Goal: Information Seeking & Learning: Learn about a topic

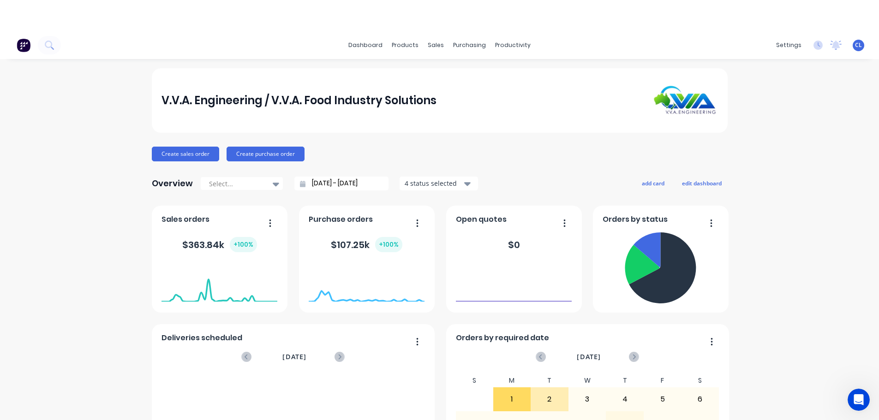
click at [857, 399] on icon "Open Intercom Messenger" at bounding box center [858, 400] width 15 height 15
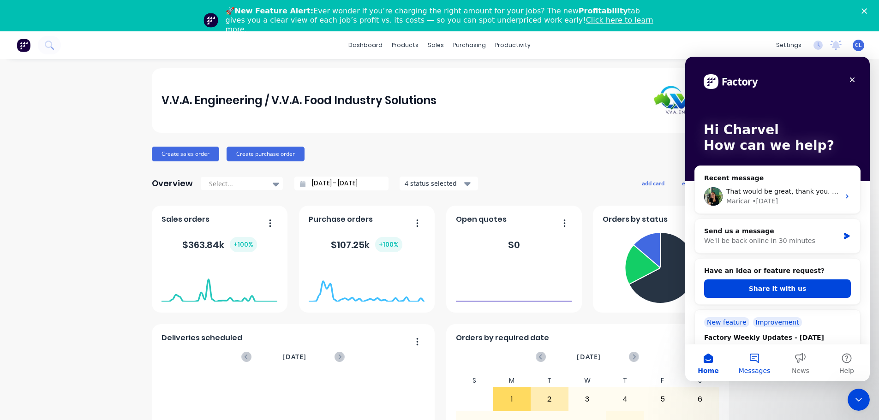
click at [753, 354] on button "Messages" at bounding box center [754, 363] width 46 height 37
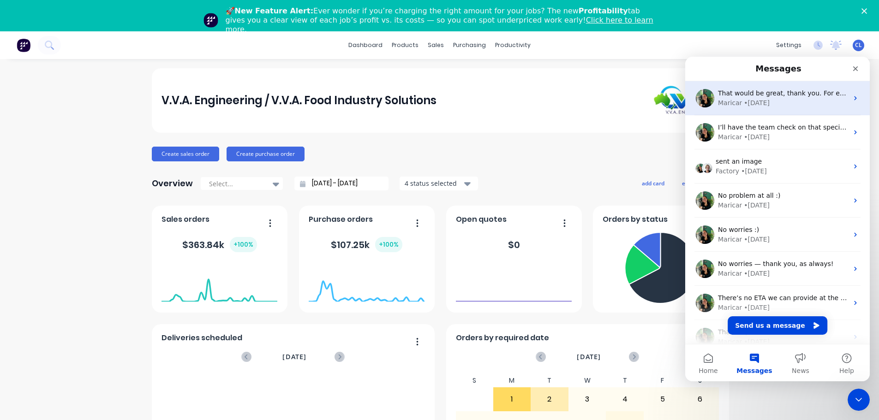
click at [771, 110] on div "That would be great, thank you. For example, [PERSON_NAME] is reconciling one s…" at bounding box center [777, 98] width 185 height 34
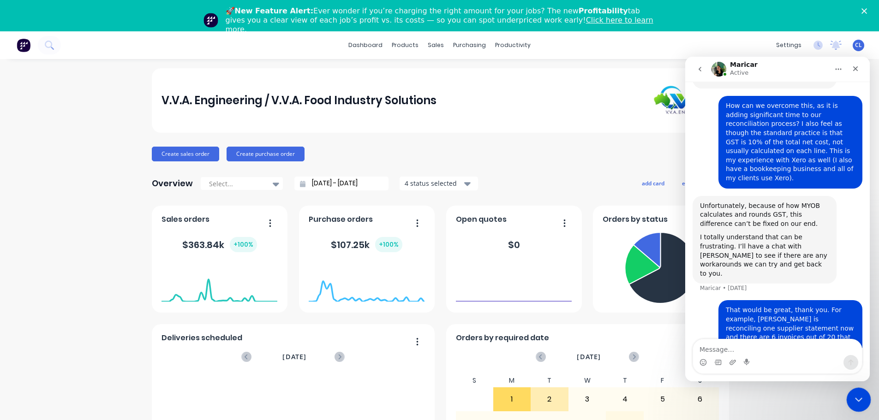
scroll to position [749, 0]
click at [863, 396] on div "Close Intercom Messenger" at bounding box center [857, 399] width 22 height 22
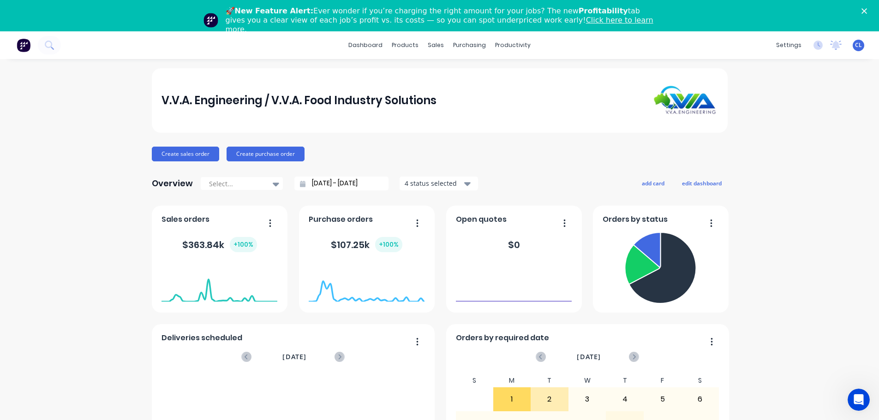
click at [867, 10] on icon "Close" at bounding box center [864, 11] width 6 height 6
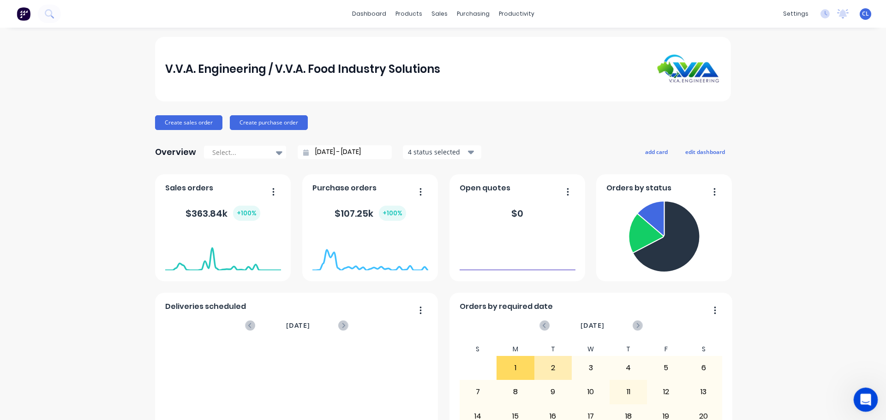
click at [869, 388] on div "Open Intercom Messenger" at bounding box center [864, 399] width 22 height 22
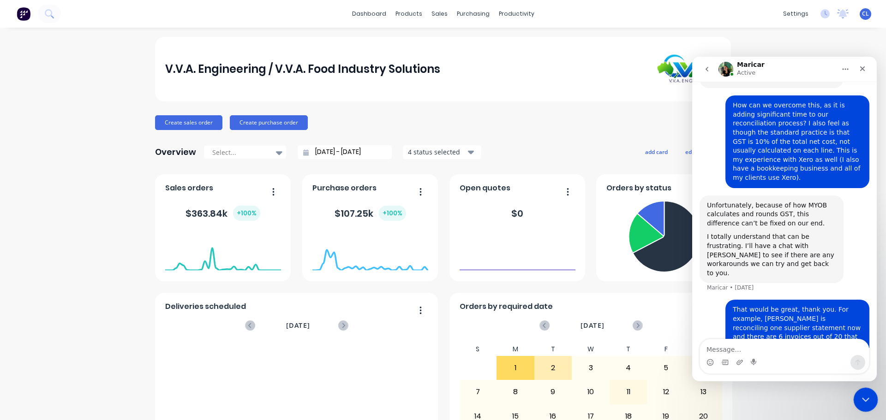
click at [869, 396] on icon "Close Intercom Messenger" at bounding box center [864, 398] width 11 height 11
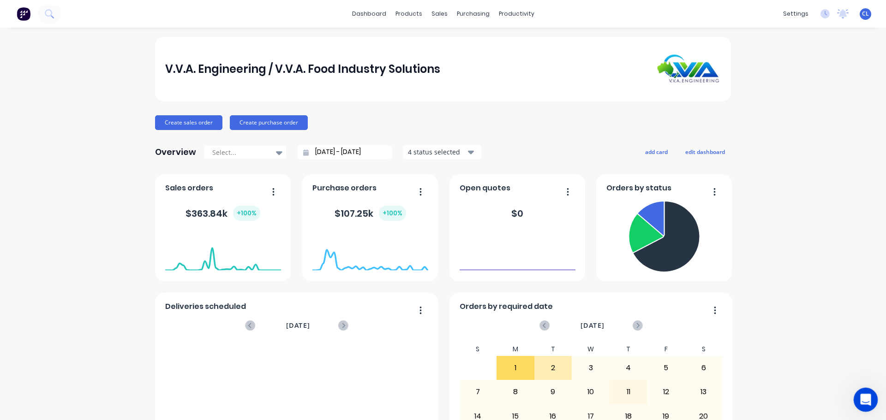
click at [865, 409] on div "Open Intercom Messenger" at bounding box center [864, 398] width 30 height 30
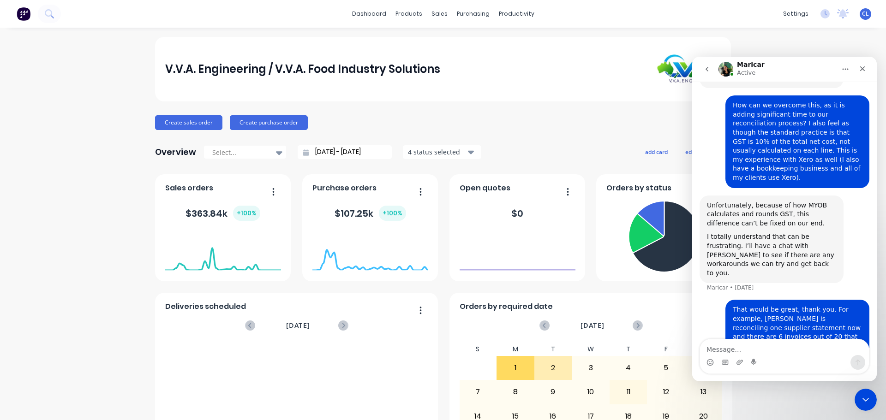
click at [710, 66] on icon "go back" at bounding box center [706, 69] width 7 height 7
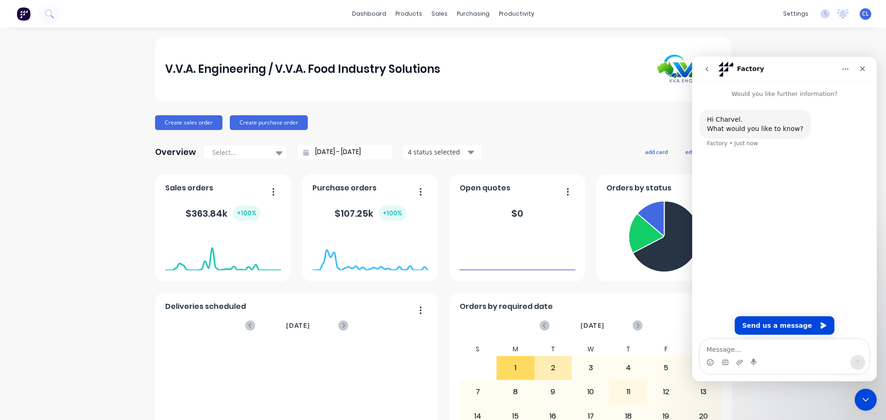
scroll to position [0, 0]
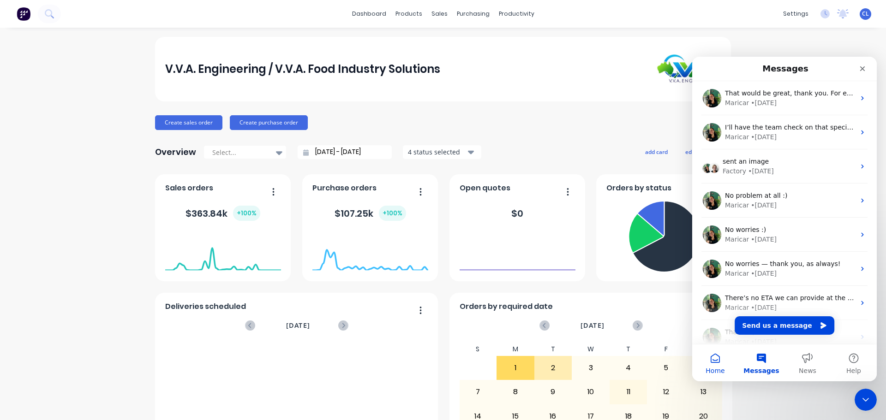
click at [718, 372] on span "Home" at bounding box center [714, 371] width 19 height 6
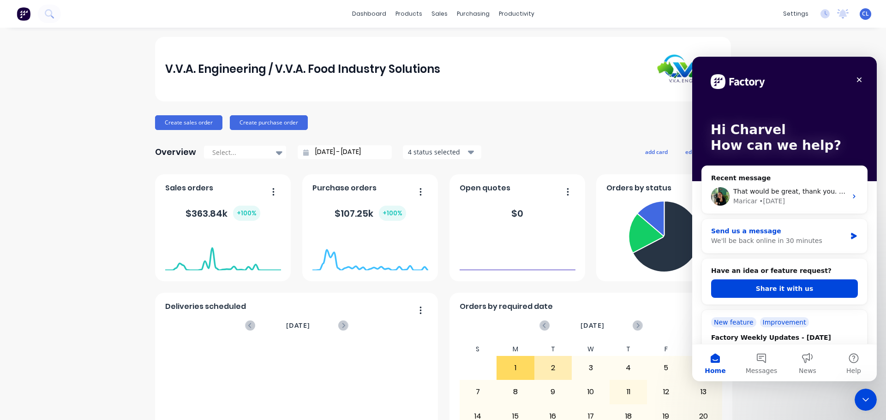
click at [771, 230] on div "Send us a message" at bounding box center [778, 232] width 135 height 10
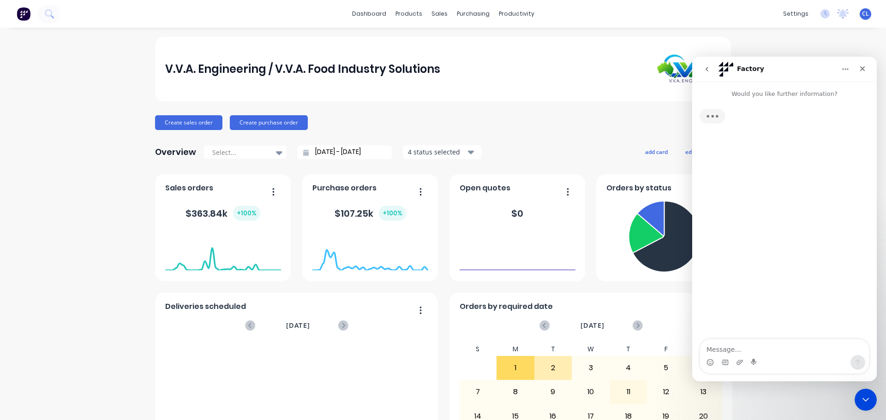
click at [707, 68] on icon "go back" at bounding box center [706, 69] width 3 height 5
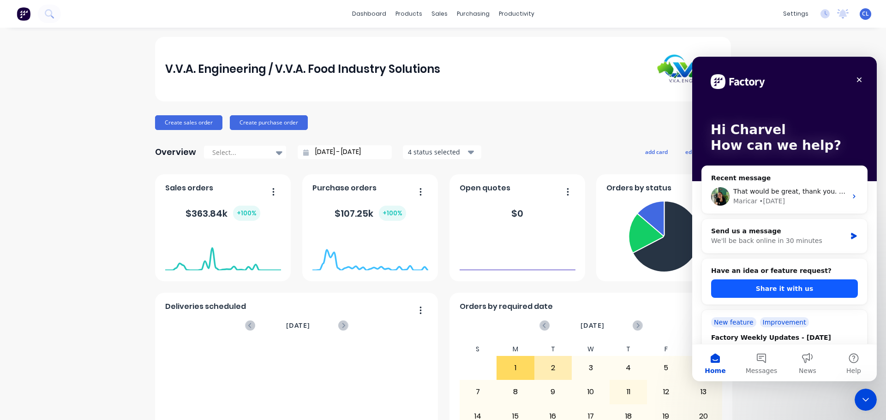
click at [751, 293] on button "Share it with us" at bounding box center [784, 289] width 147 height 18
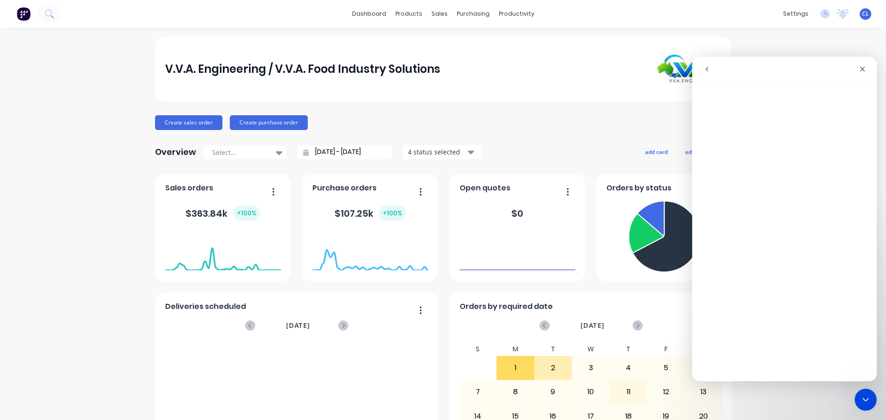
click at [701, 70] on button "go back" at bounding box center [707, 69] width 18 height 18
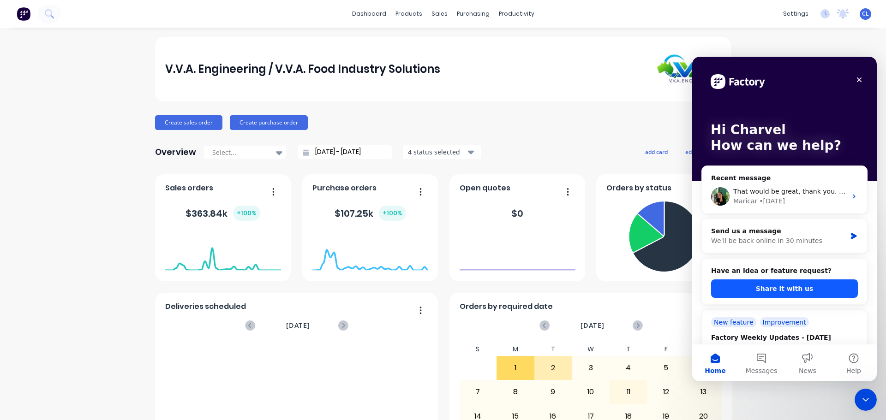
click at [773, 280] on button "Share it with us" at bounding box center [784, 289] width 147 height 18
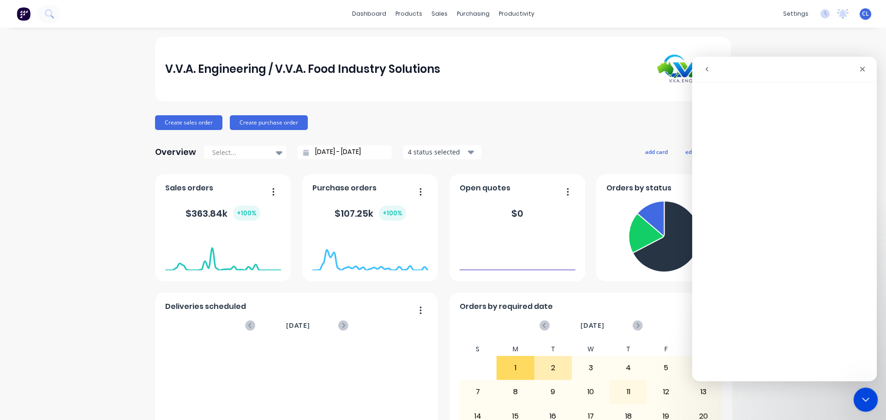
click at [867, 397] on icon "Close Intercom Messenger" at bounding box center [864, 398] width 11 height 11
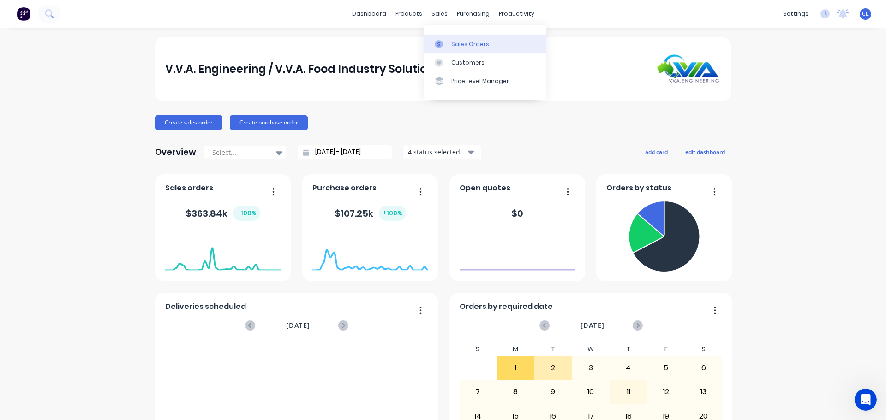
click at [460, 45] on div "Sales Orders" at bounding box center [470, 44] width 38 height 8
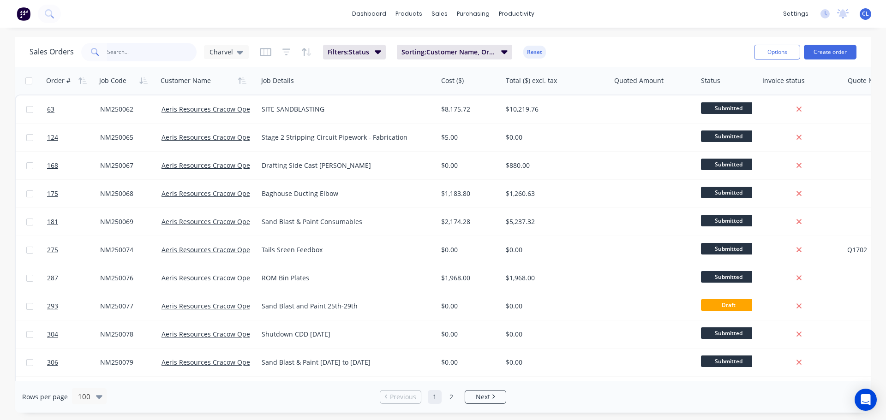
click at [162, 46] on input "text" at bounding box center [152, 52] width 90 height 18
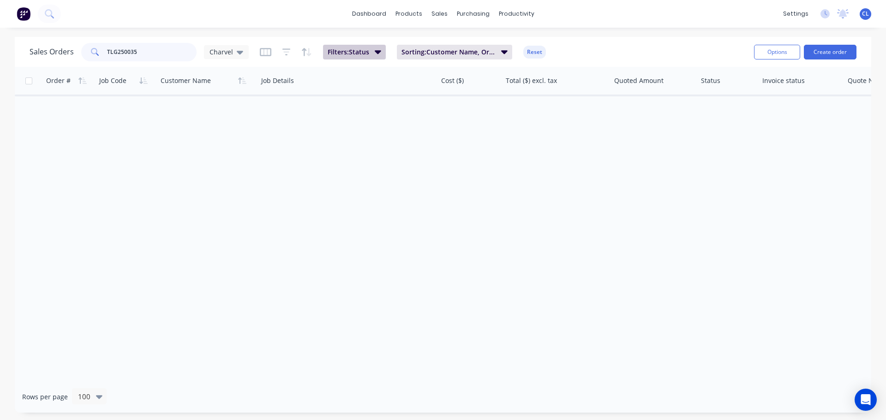
type input "TLG250035"
click at [355, 55] on span "Filters: Status" at bounding box center [349, 52] width 42 height 9
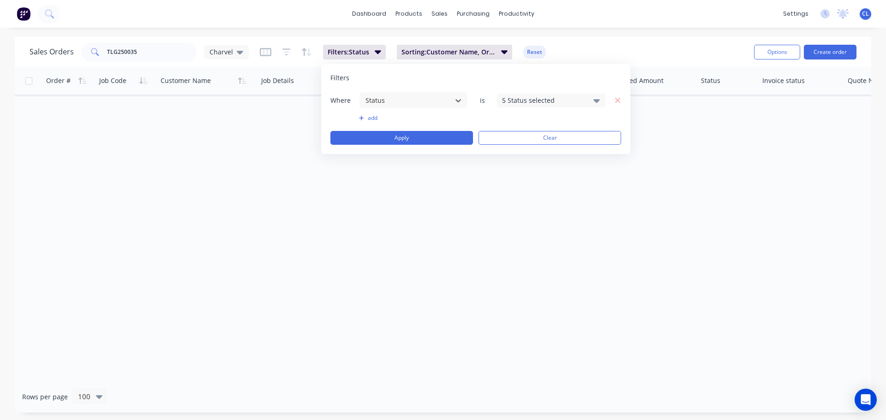
click at [537, 100] on div "5 Status selected" at bounding box center [544, 101] width 84 height 10
click at [519, 150] on div at bounding box center [512, 151] width 18 height 18
click at [450, 147] on div "Filters Where Status is 8 Status selected add Apply Clear" at bounding box center [475, 109] width 309 height 90
click at [427, 138] on button "Apply" at bounding box center [401, 138] width 143 height 14
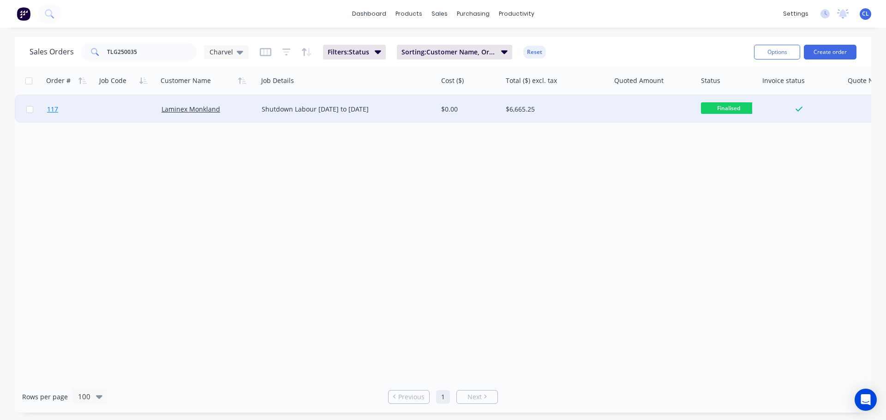
click at [59, 103] on link "117" at bounding box center [73, 110] width 53 height 28
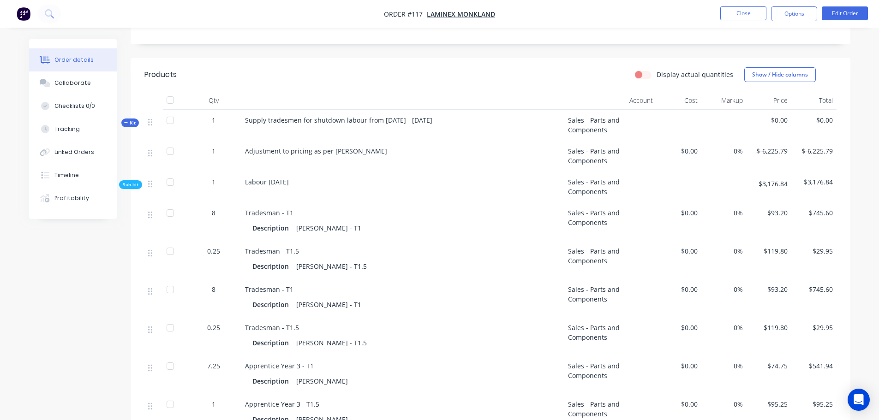
scroll to position [323, 0]
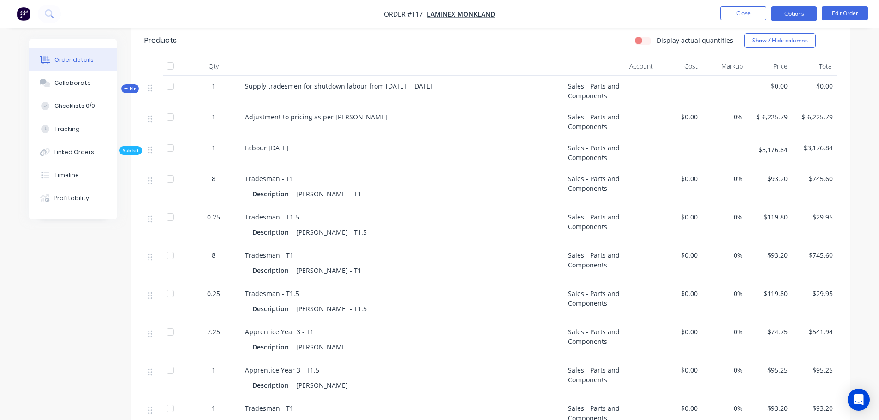
click at [788, 20] on button "Options" at bounding box center [794, 13] width 46 height 15
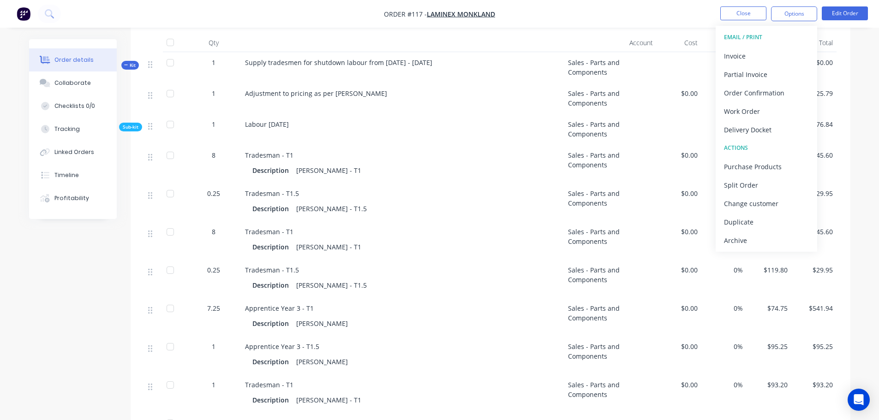
scroll to position [369, 0]
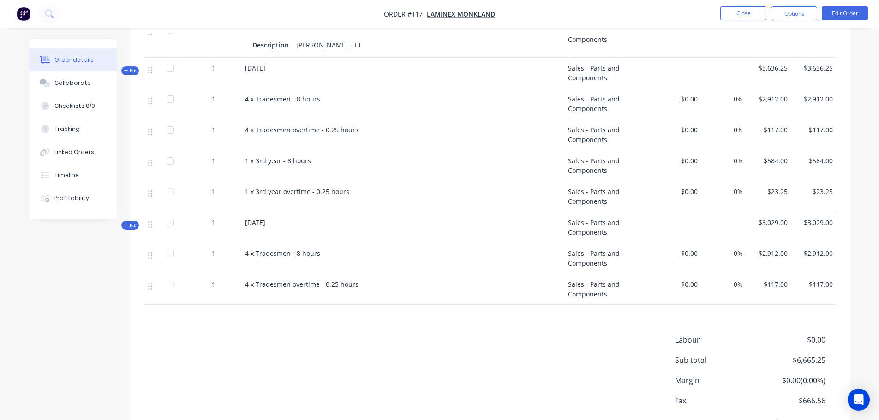
scroll to position [1142, 0]
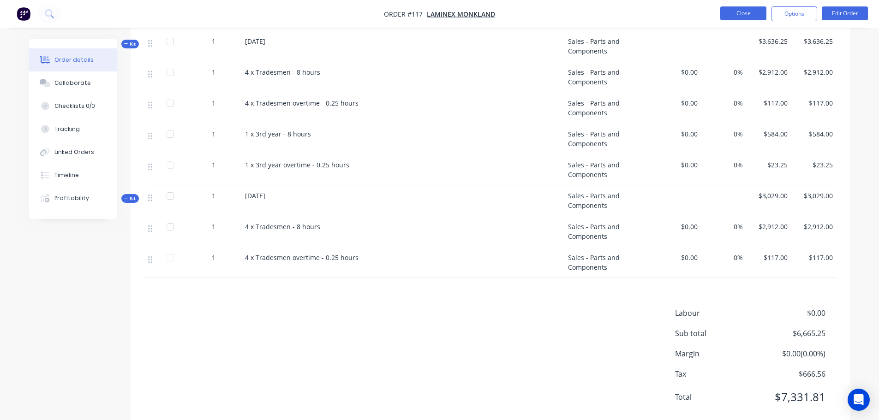
click at [740, 11] on button "Close" at bounding box center [743, 13] width 46 height 14
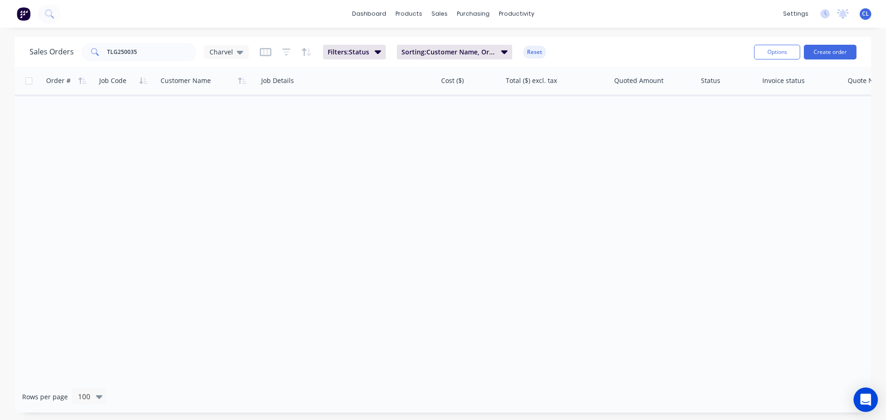
click at [857, 397] on div "Open Intercom Messenger" at bounding box center [866, 400] width 24 height 24
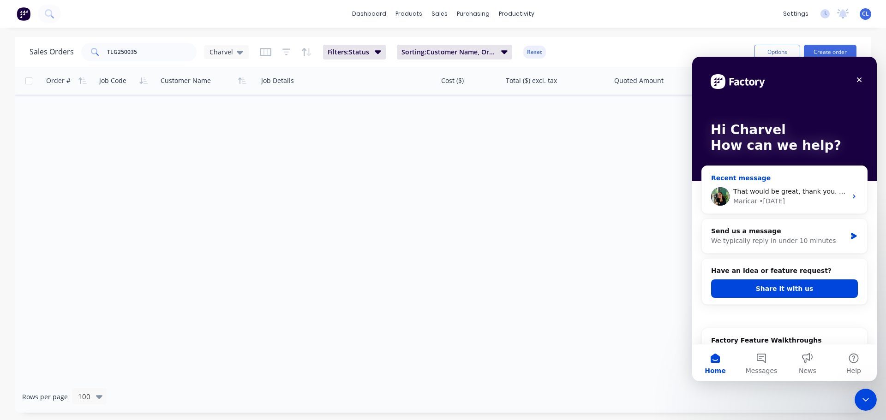
click at [793, 201] on div "Maricar • 4d ago" at bounding box center [789, 202] width 113 height 10
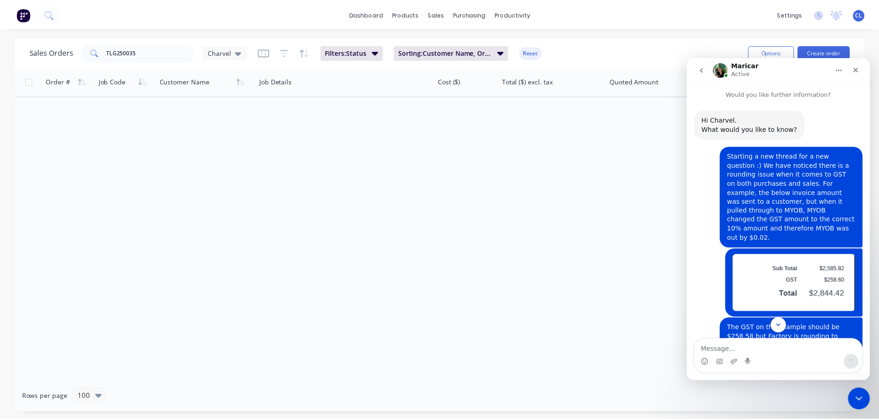
scroll to position [513, 0]
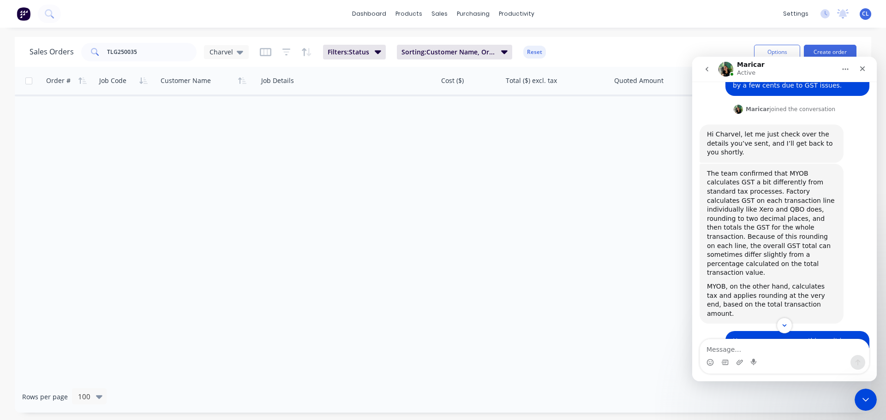
click at [386, 54] on div "Filters: Status Sorting: Customer Name, Order #, Job Code Reset" at bounding box center [403, 52] width 286 height 15
click at [376, 54] on icon "button" at bounding box center [378, 52] width 6 height 10
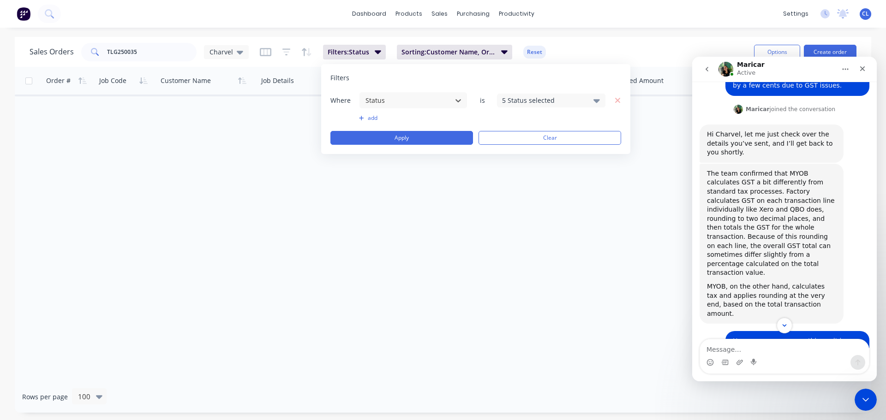
click at [578, 101] on div "5 Status selected" at bounding box center [544, 101] width 84 height 10
click at [507, 157] on div at bounding box center [512, 151] width 18 height 18
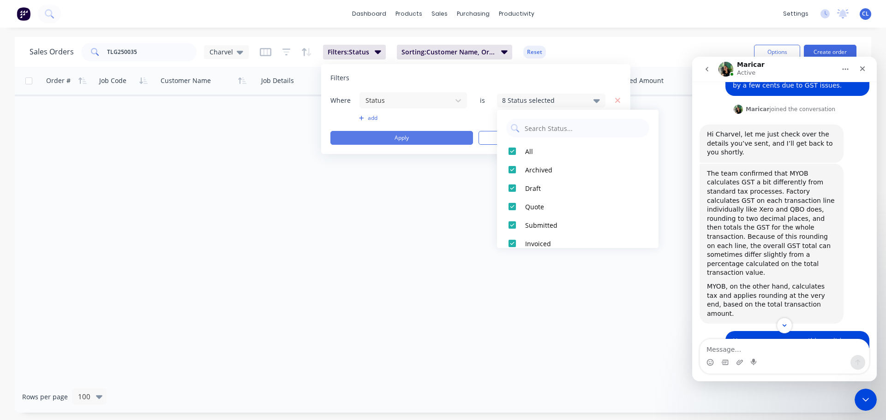
click at [420, 140] on button "Apply" at bounding box center [401, 138] width 143 height 14
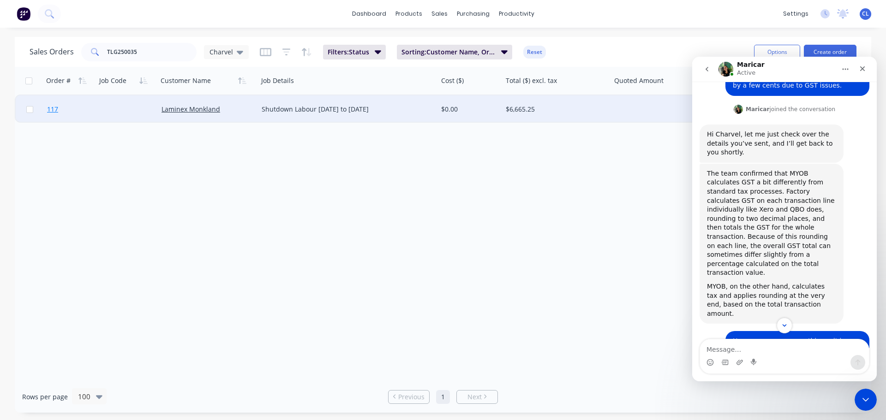
click at [57, 110] on span "117" at bounding box center [52, 109] width 11 height 9
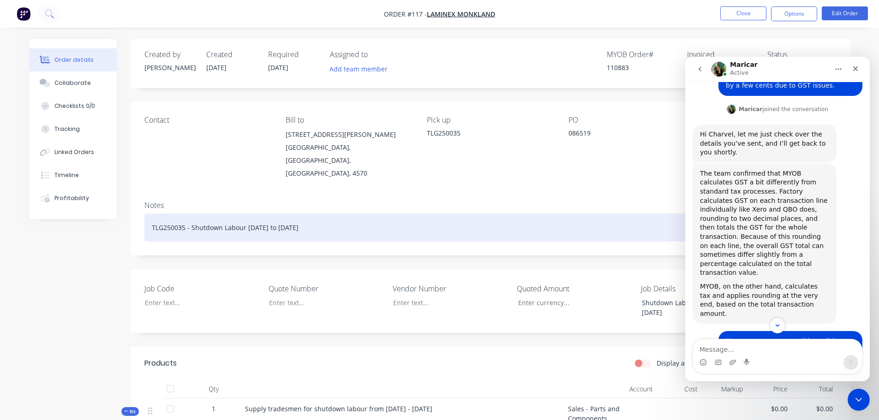
click at [573, 214] on div "TLG250035 - Shutdown Labour 22nd to 24th July" at bounding box center [490, 228] width 692 height 28
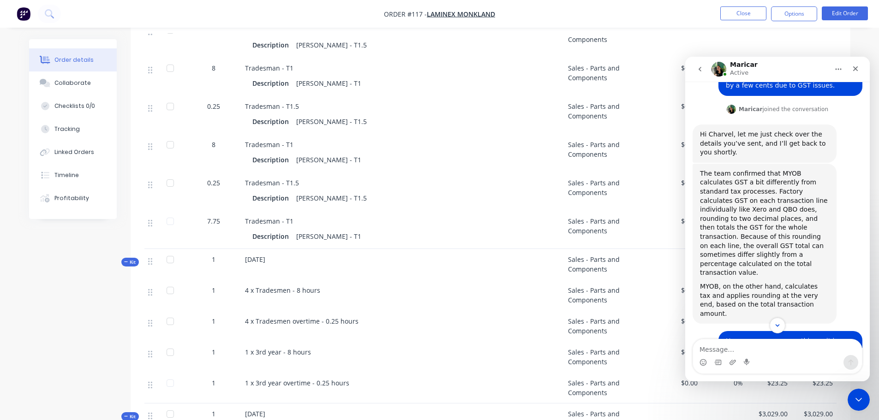
scroll to position [1061, 0]
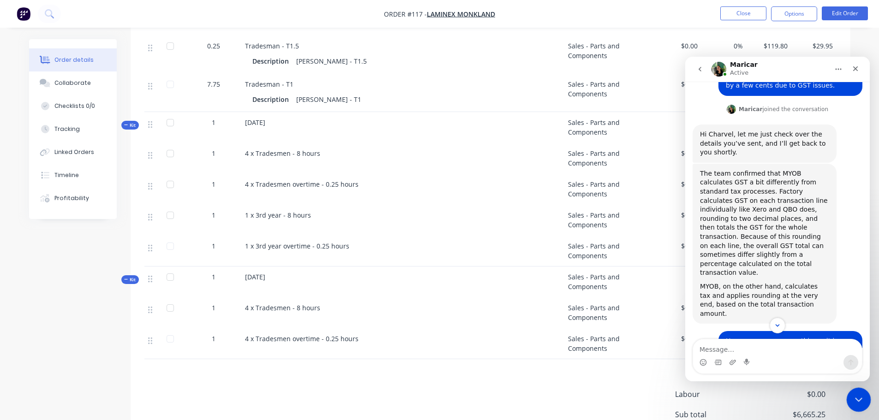
click at [849, 404] on div "Close Intercom Messenger" at bounding box center [857, 399] width 22 height 22
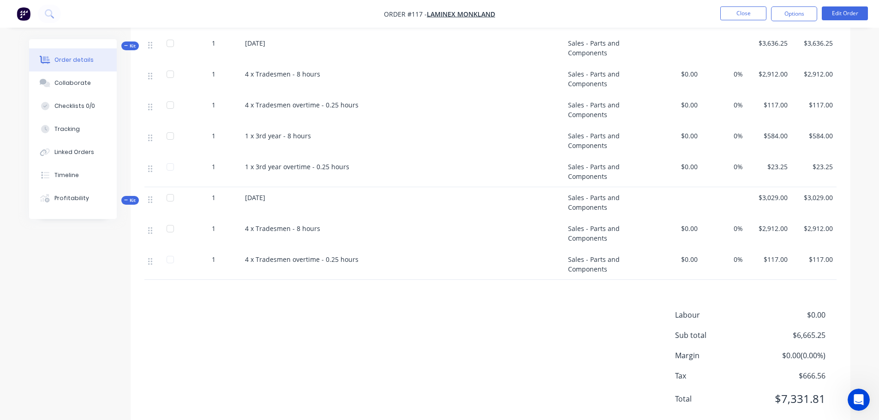
scroll to position [1142, 0]
click at [735, 13] on button "Close" at bounding box center [743, 13] width 46 height 14
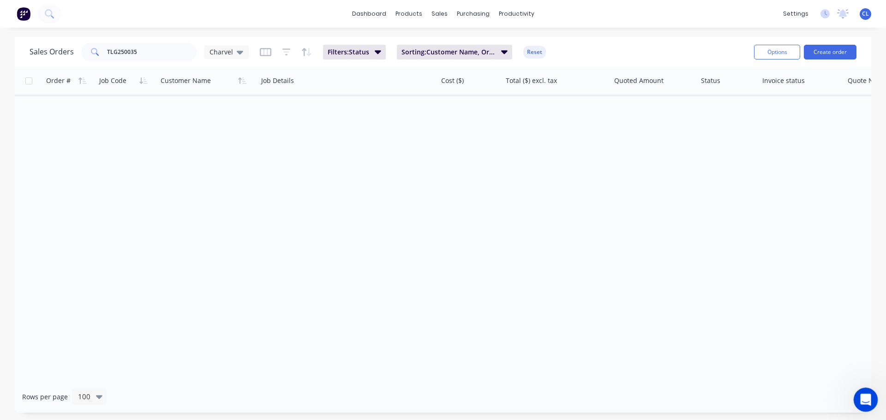
click at [860, 388] on div "Open Intercom Messenger" at bounding box center [864, 398] width 30 height 30
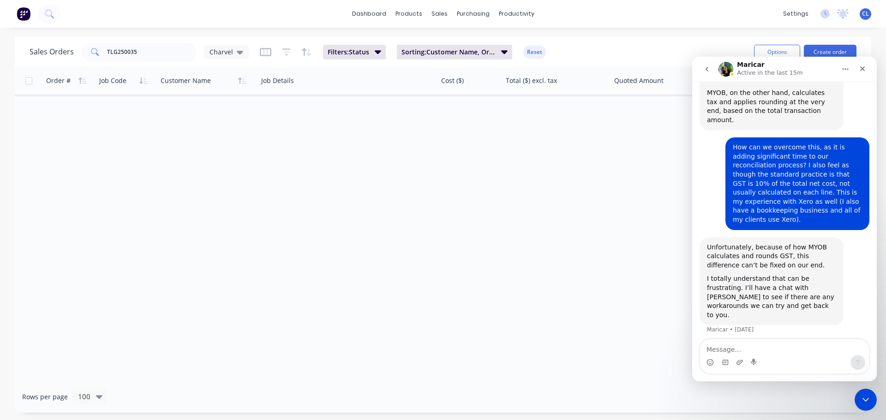
scroll to position [749, 0]
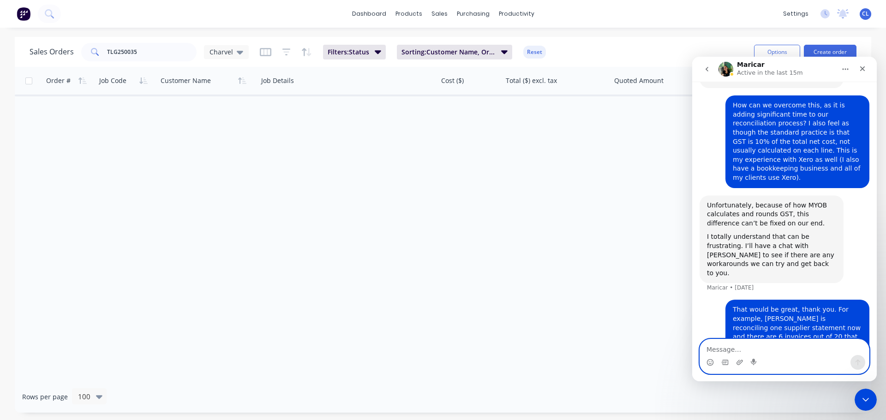
click at [742, 350] on textarea "Message…" at bounding box center [784, 348] width 169 height 16
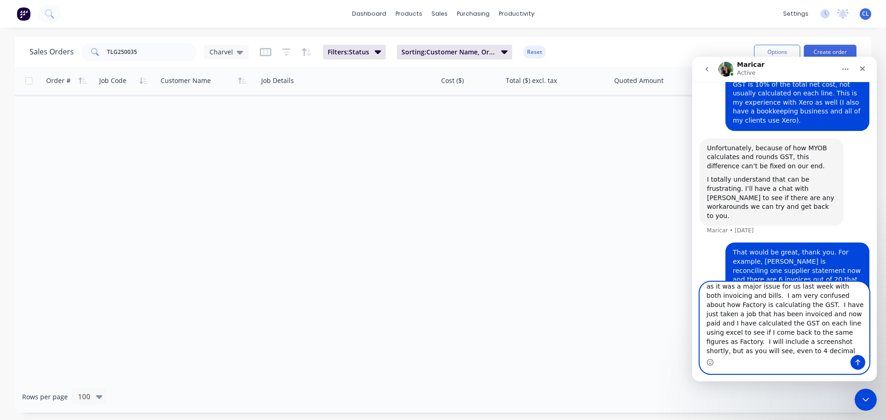
scroll to position [24, 0]
click at [787, 342] on textarea "Morning Maricar. I am back looking at this one as it was a major issue for us l…" at bounding box center [784, 318] width 169 height 73
click at [760, 352] on textarea "Morning Maricar. I am back looking at this one as it was a major issue for us l…" at bounding box center [784, 318] width 169 height 73
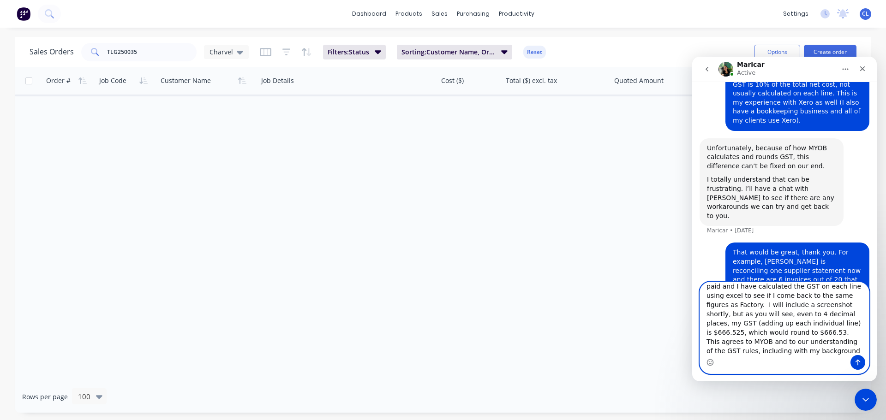
click at [804, 342] on textarea "Morning Maricar. I am back looking at this one as it was a major issue for us l…" at bounding box center [784, 318] width 169 height 73
click at [727, 334] on textarea "Morning Maricar. I am back looking at this one as it was a major issue for us l…" at bounding box center [784, 318] width 169 height 73
click at [761, 305] on textarea "Message…" at bounding box center [784, 318] width 169 height 73
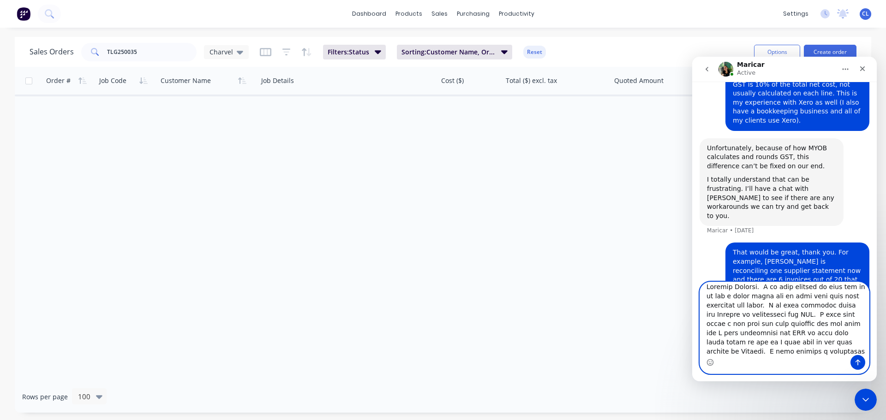
click at [761, 305] on textarea "Message…" at bounding box center [784, 318] width 169 height 73
type textarea "I really would appreciate someone in the team looking in to this and making adj…"
click at [777, 307] on textarea "I really would appreciate someone in the team looking in to this and making adj…" at bounding box center [784, 318] width 169 height 73
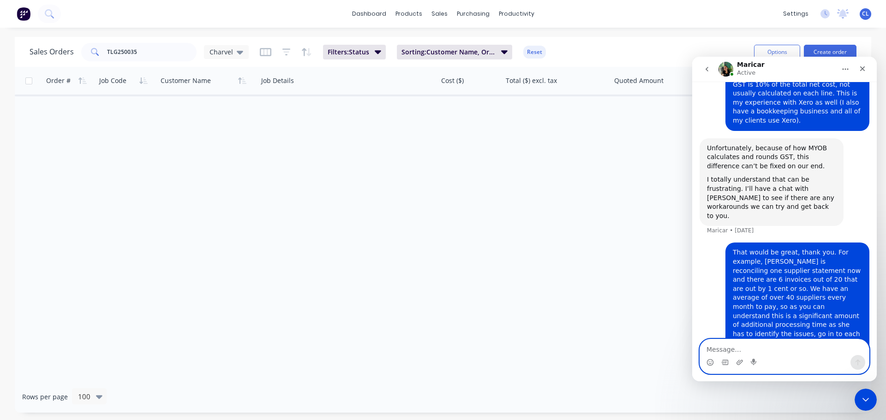
scroll to position [749, 0]
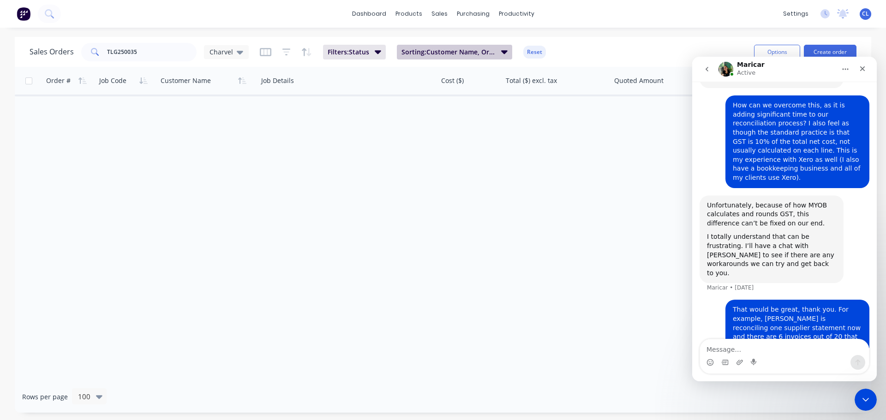
click at [464, 50] on span "Sorting: Customer Name, Order #, Job Code" at bounding box center [448, 52] width 94 height 9
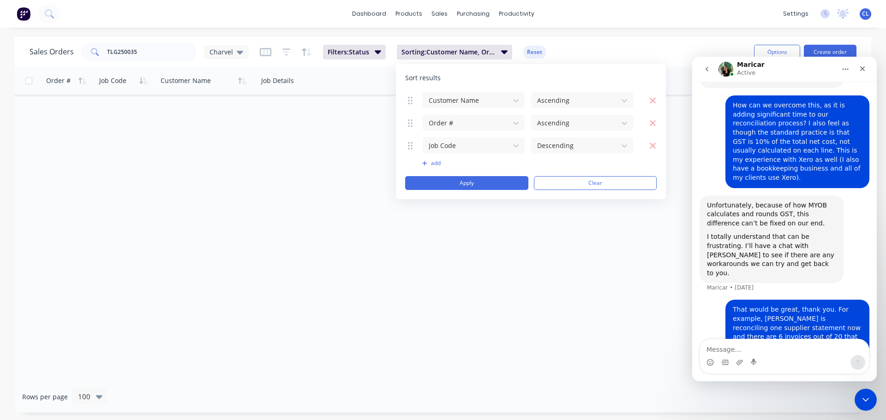
click at [358, 60] on div "Sales Orders TLG250035 Charvel Filters: Status Sorting: Customer Name, Order #,…" at bounding box center [388, 52] width 717 height 23
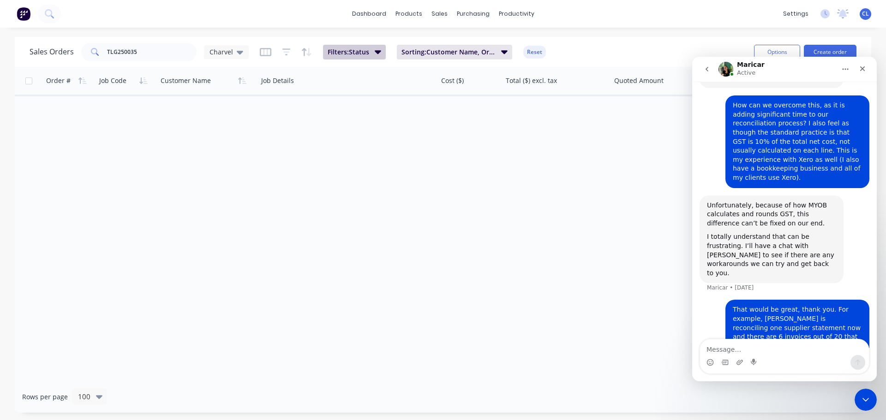
click at [360, 54] on span "Filters: Status" at bounding box center [349, 52] width 42 height 9
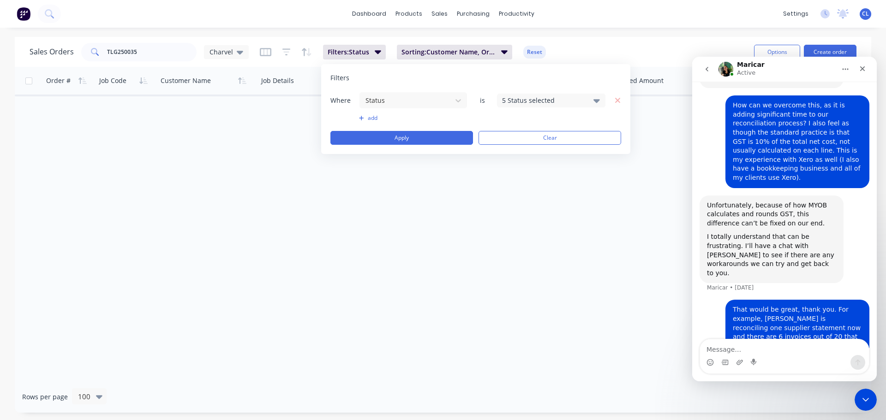
click at [544, 100] on div "5 Status selected" at bounding box center [544, 101] width 84 height 10
click at [512, 154] on div at bounding box center [512, 151] width 18 height 18
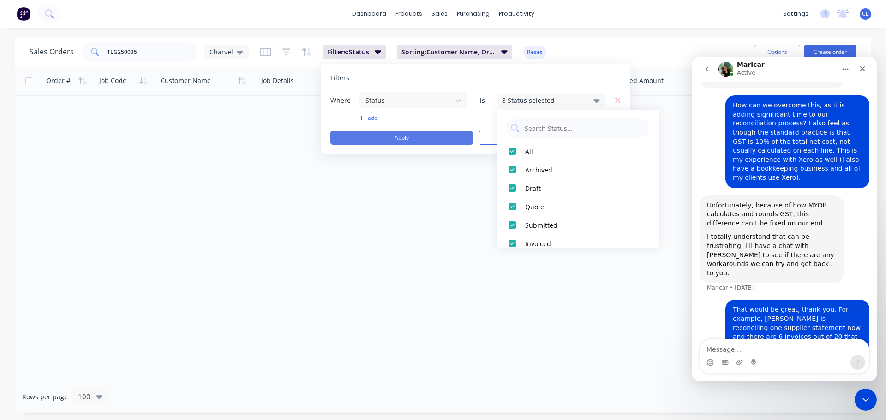
click at [427, 137] on button "Apply" at bounding box center [401, 138] width 143 height 14
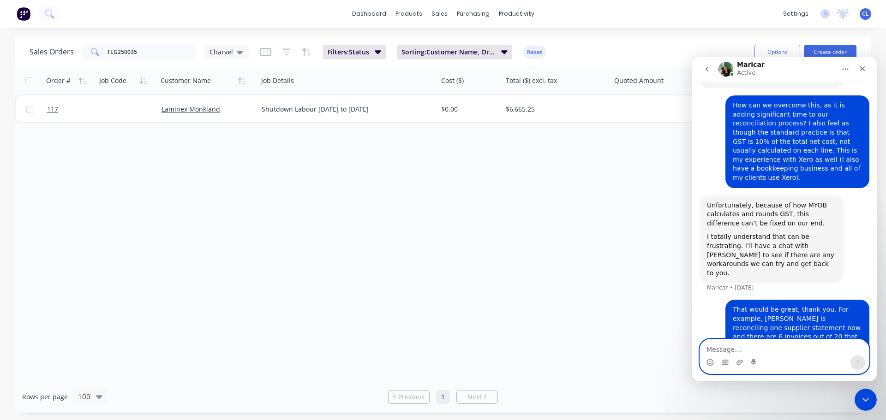
click at [724, 344] on textarea "Message…" at bounding box center [784, 348] width 169 height 16
paste textarea "Morning Maricar. I am back looking at this one as it was a major issue for us l…"
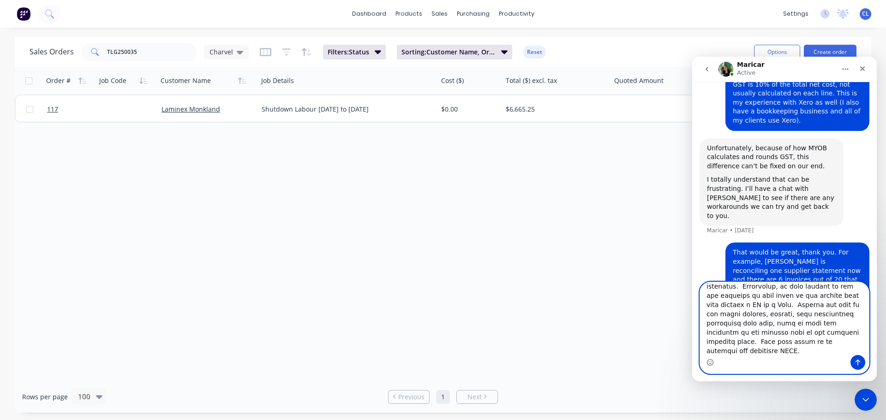
type textarea "Morning Maricar. I am back looking at this one as it was a major issue for us l…"
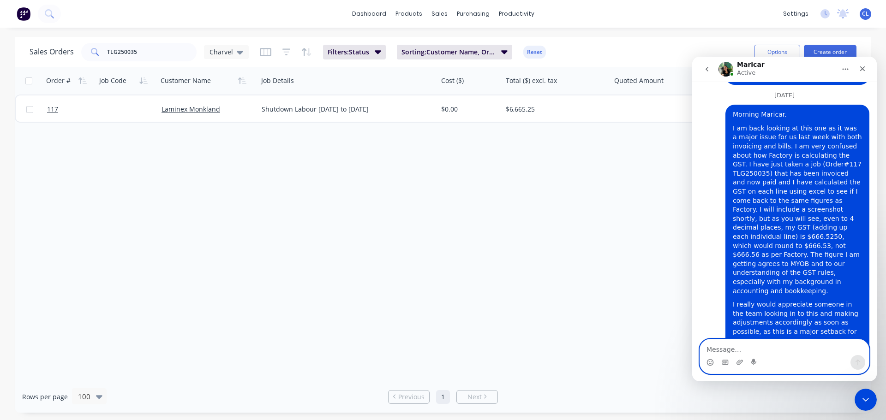
scroll to position [1172, 0]
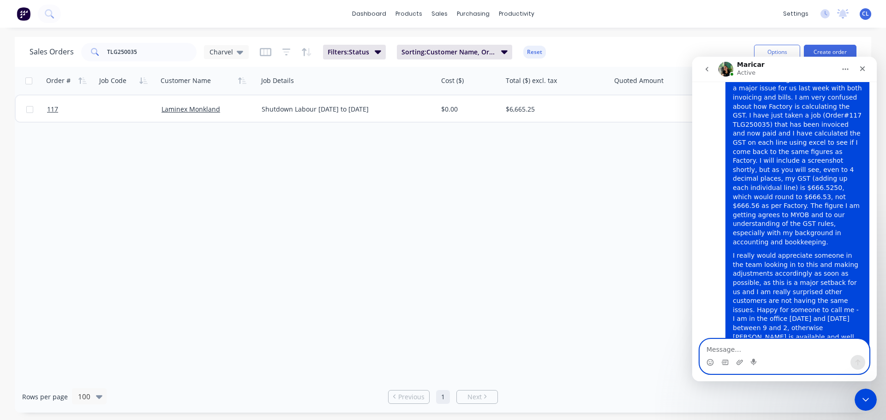
click at [716, 352] on textarea "Message…" at bounding box center [784, 348] width 169 height 16
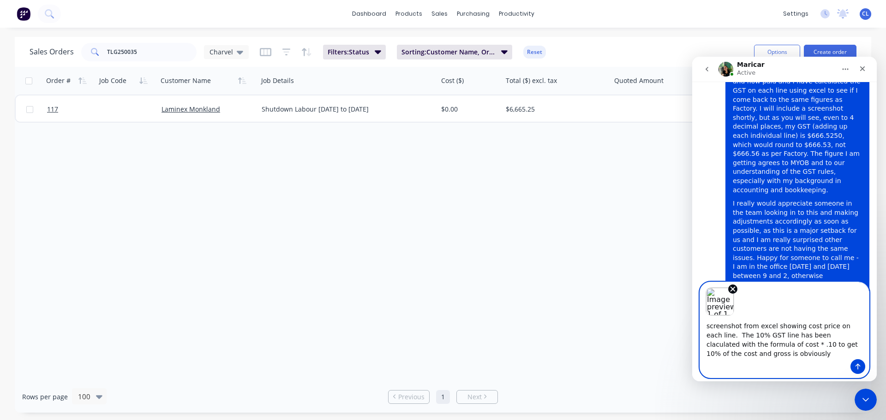
scroll to position [1229, 0]
type textarea "screenshot from excel showing cost price on each line. The 10% GST line has bee…"
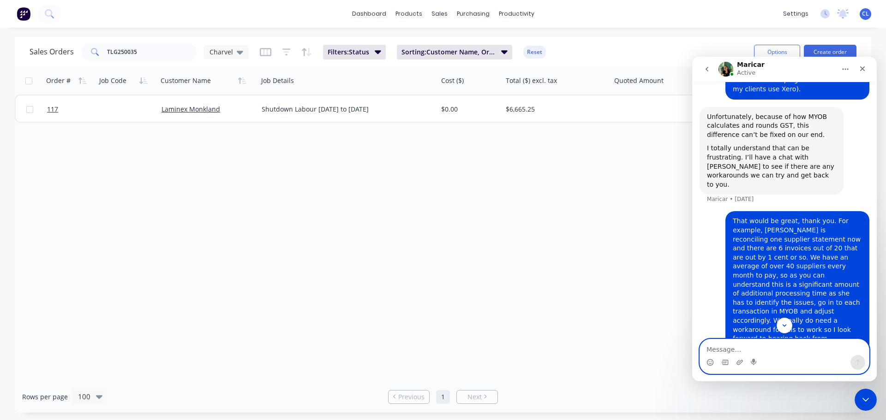
scroll to position [619, 0]
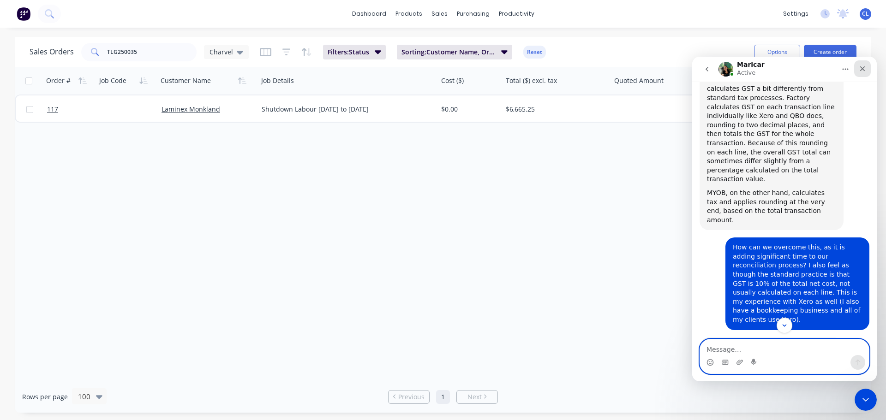
click at [866, 63] on div "Close" at bounding box center [862, 68] width 17 height 17
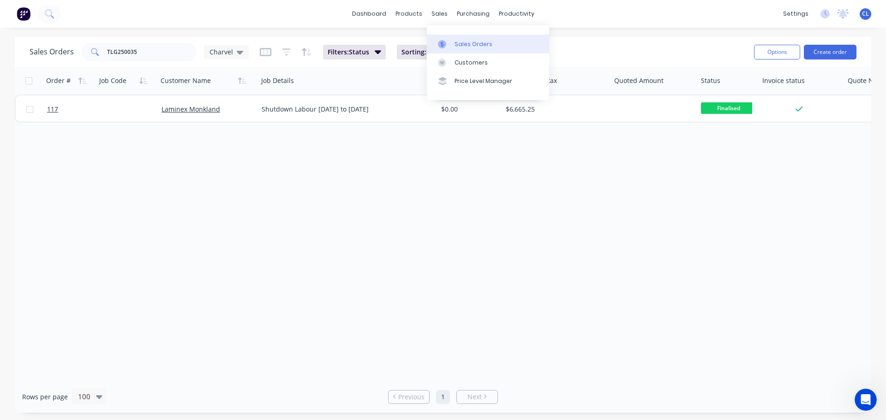
click at [445, 47] on icon at bounding box center [442, 44] width 8 height 8
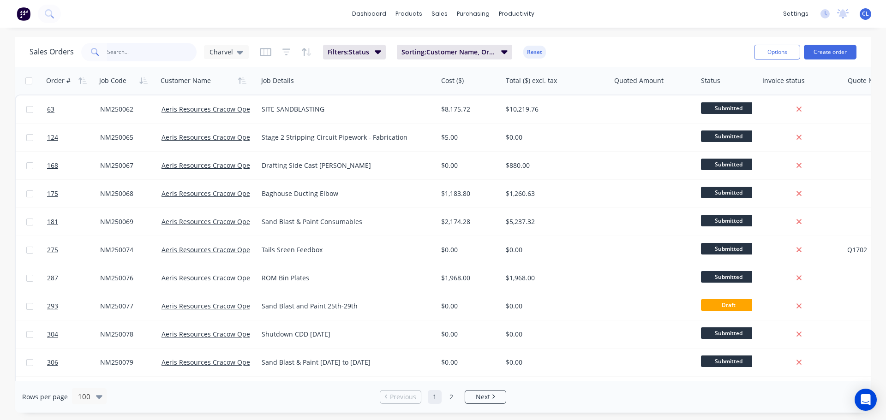
click at [148, 55] on input "text" at bounding box center [152, 52] width 90 height 18
type input "nes25"
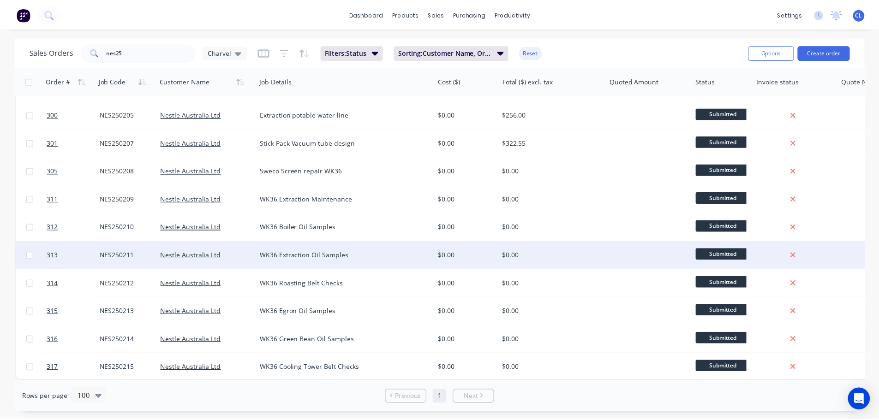
scroll to position [1304, 0]
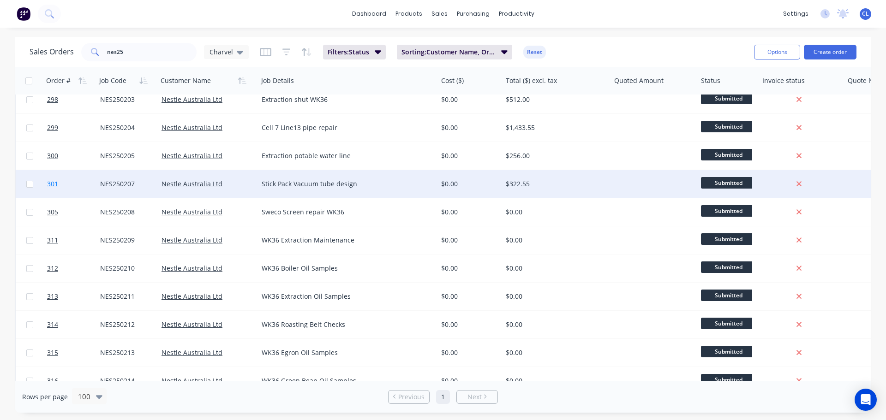
click at [68, 185] on link "301" at bounding box center [73, 184] width 53 height 28
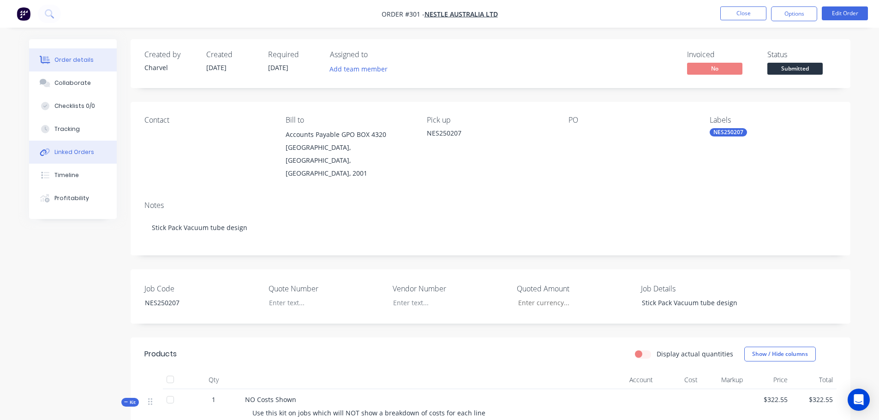
click at [59, 147] on button "Linked Orders" at bounding box center [73, 152] width 88 height 23
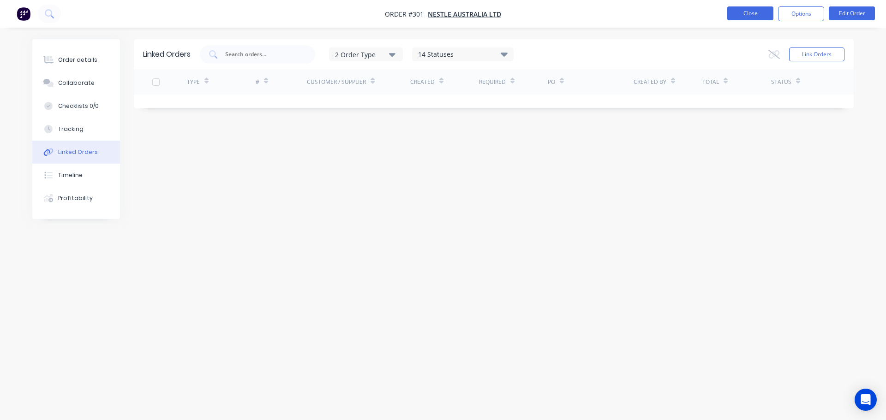
click at [749, 17] on button "Close" at bounding box center [750, 13] width 46 height 14
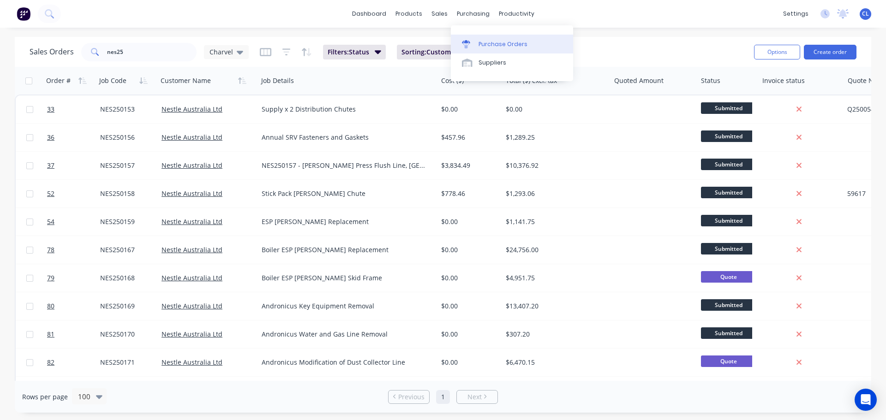
click at [478, 40] on div "Purchase Orders" at bounding box center [502, 44] width 49 height 8
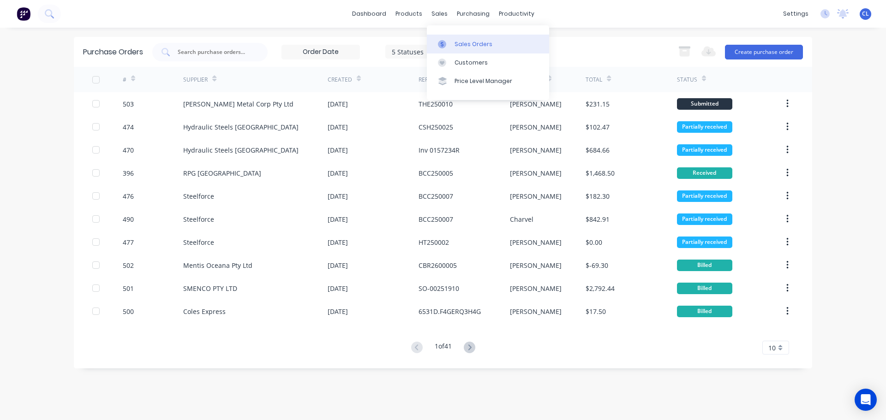
click at [469, 43] on div "Sales Orders" at bounding box center [473, 44] width 38 height 8
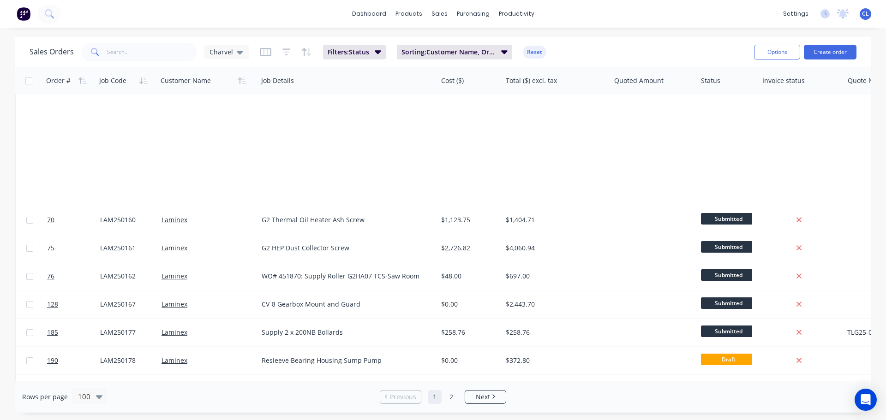
scroll to position [1476, 0]
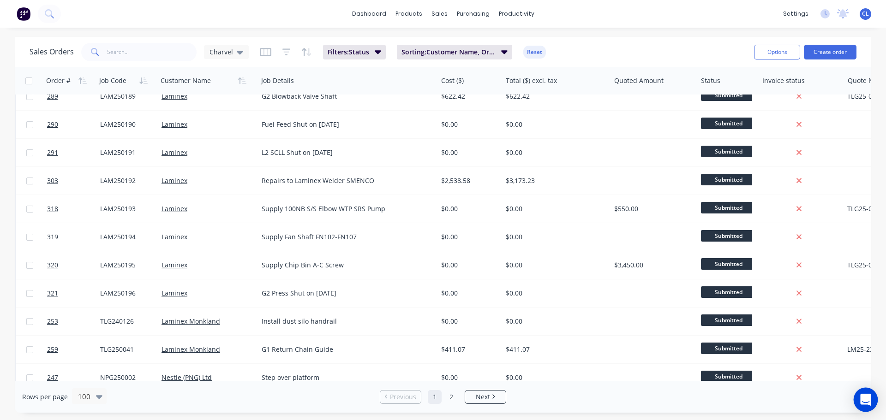
click at [861, 391] on div "Open Intercom Messenger" at bounding box center [866, 400] width 24 height 24
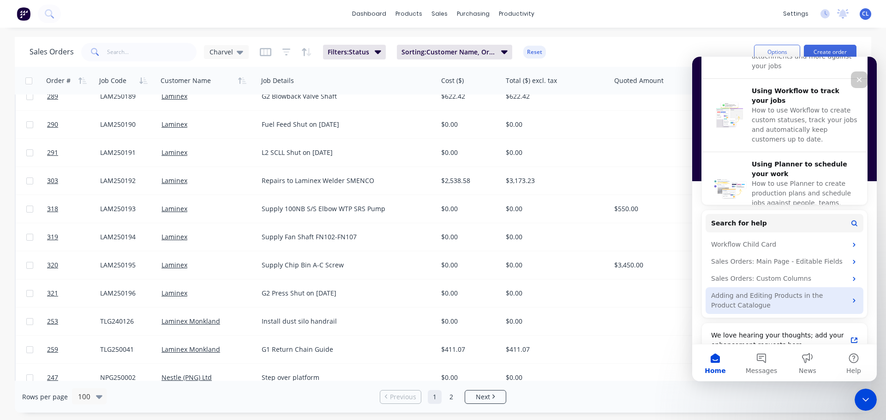
scroll to position [407, 0]
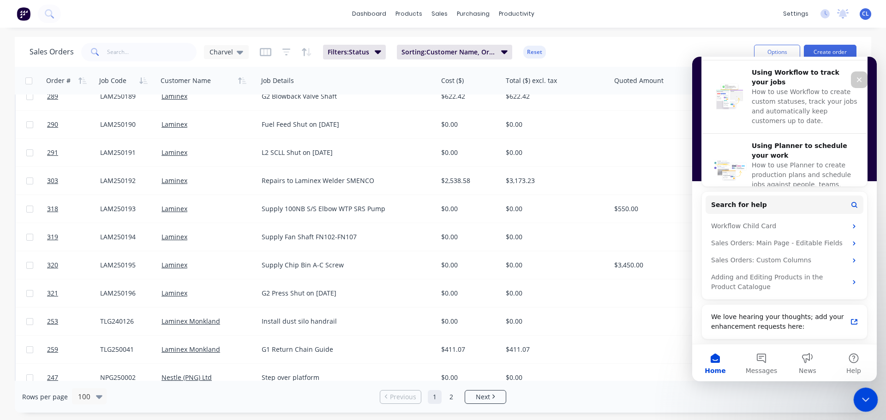
click at [862, 394] on icon "Close Intercom Messenger" at bounding box center [864, 398] width 11 height 11
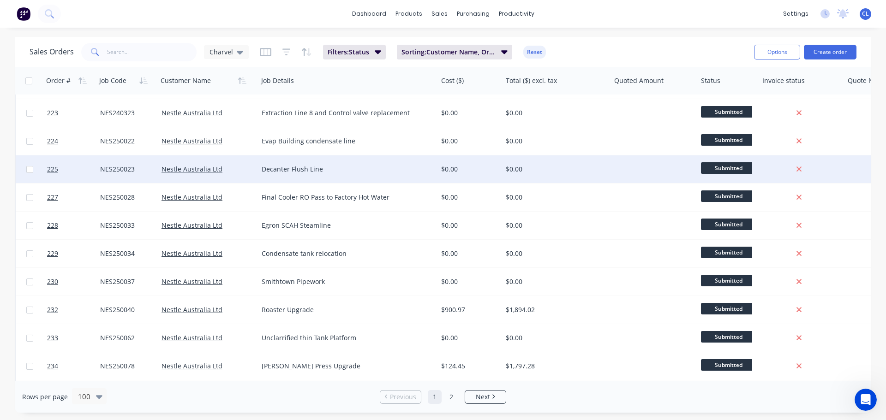
scroll to position [2533, 0]
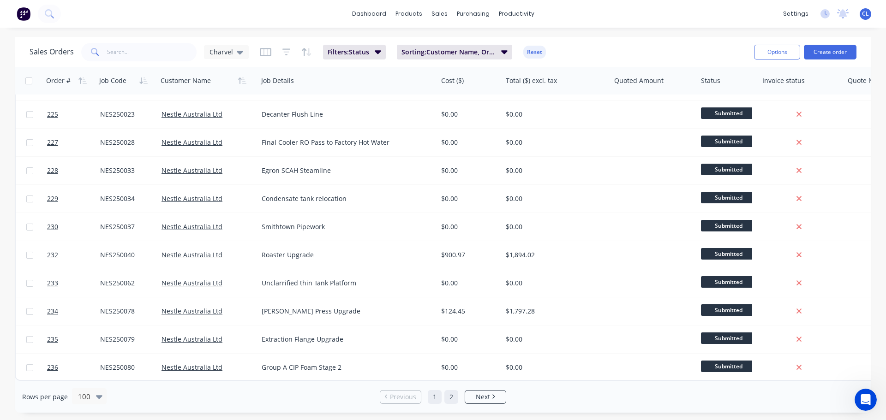
click at [450, 400] on link "2" at bounding box center [451, 397] width 14 height 14
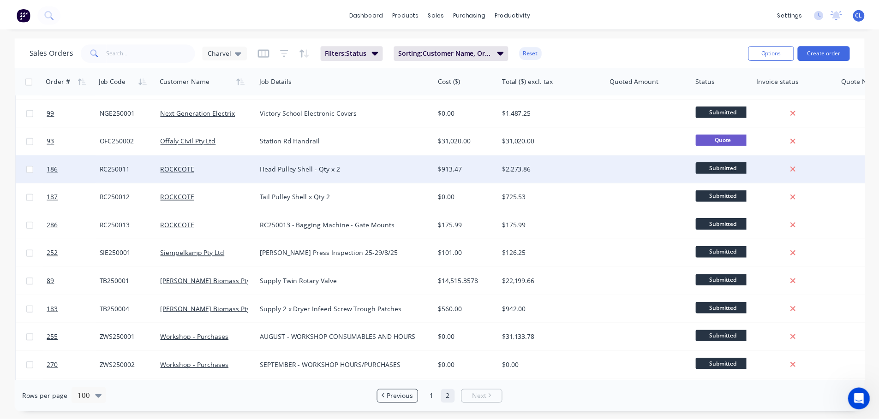
scroll to position [603, 0]
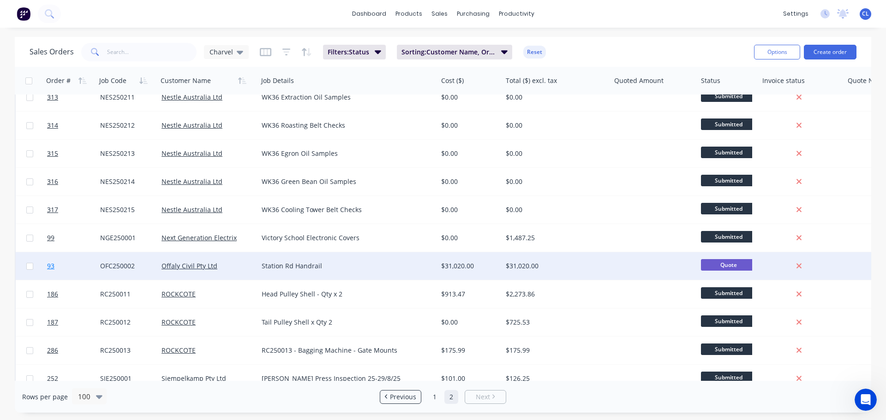
click at [59, 261] on link "93" at bounding box center [73, 266] width 53 height 28
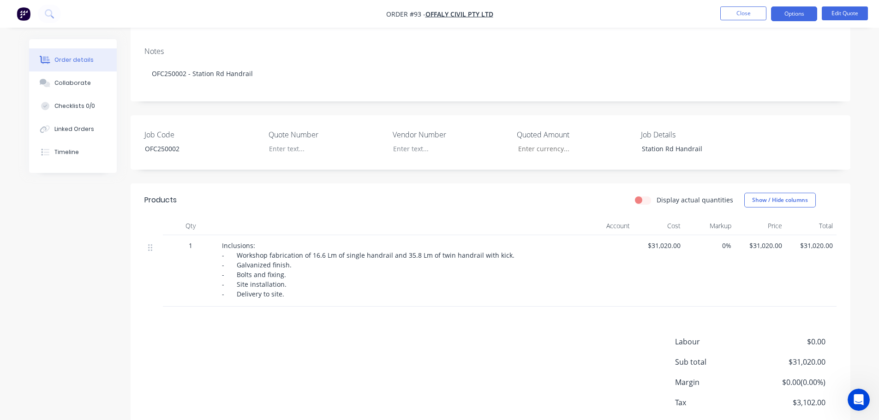
scroll to position [183, 0]
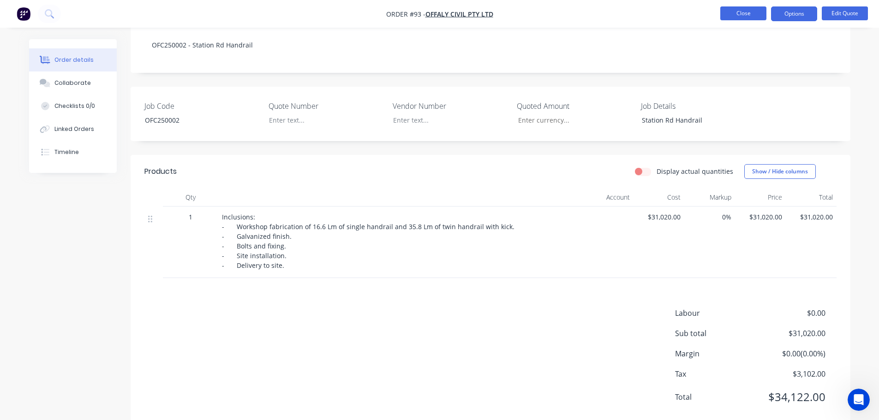
click at [741, 11] on button "Close" at bounding box center [743, 13] width 46 height 14
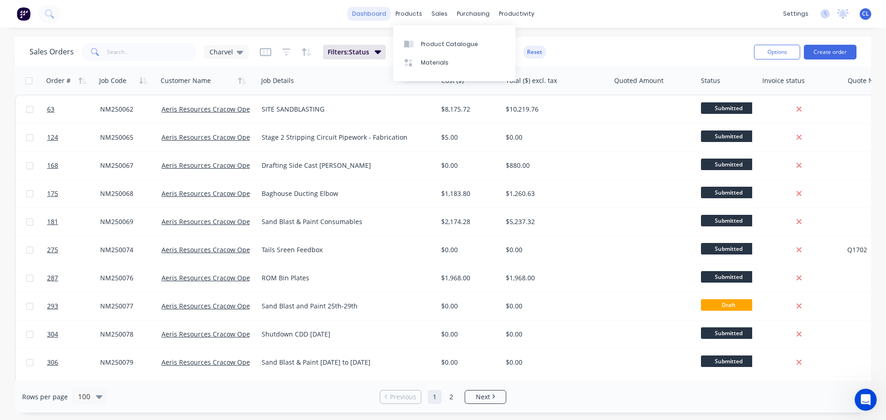
click at [382, 9] on link "dashboard" at bounding box center [368, 14] width 43 height 14
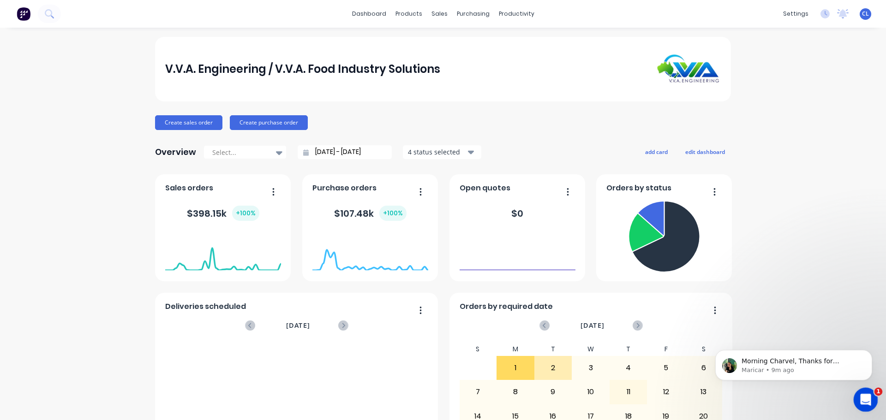
click at [868, 408] on div "Open Intercom Messenger" at bounding box center [864, 398] width 30 height 30
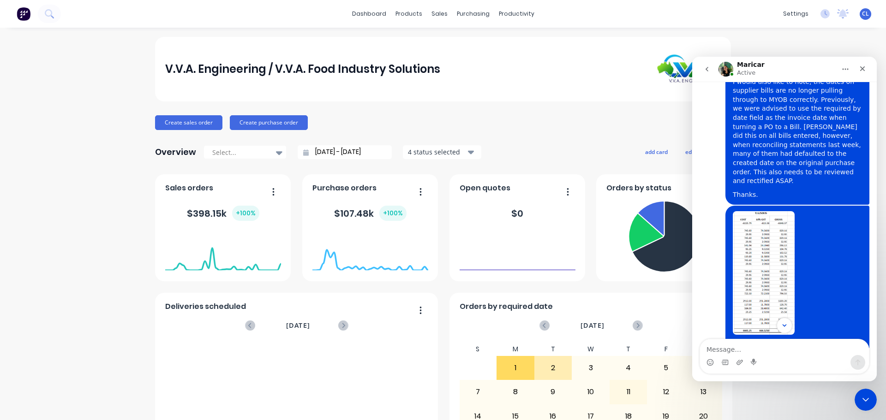
scroll to position [1446, 0]
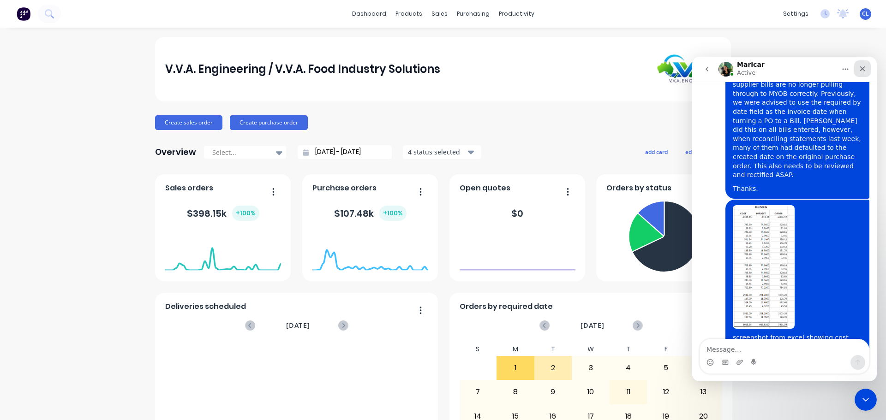
click at [866, 66] on icon "Close" at bounding box center [862, 68] width 7 height 7
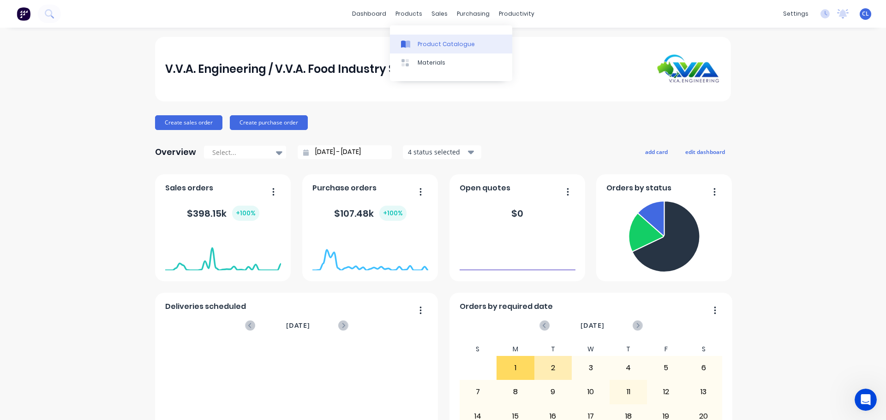
click at [431, 51] on link "Product Catalogue" at bounding box center [451, 44] width 122 height 18
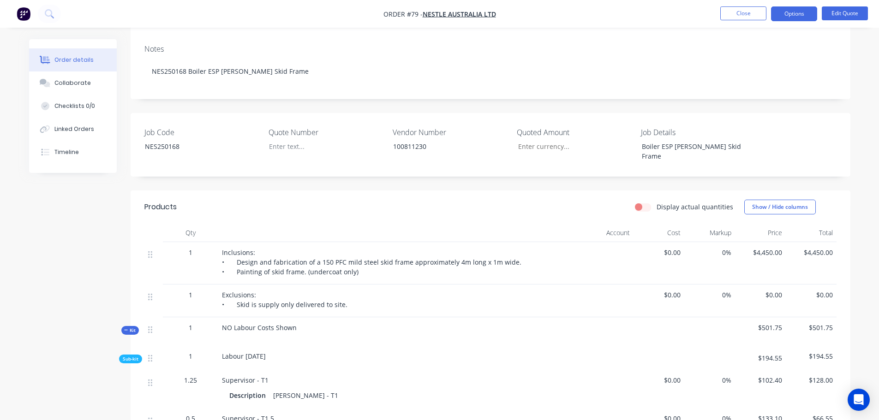
scroll to position [185, 0]
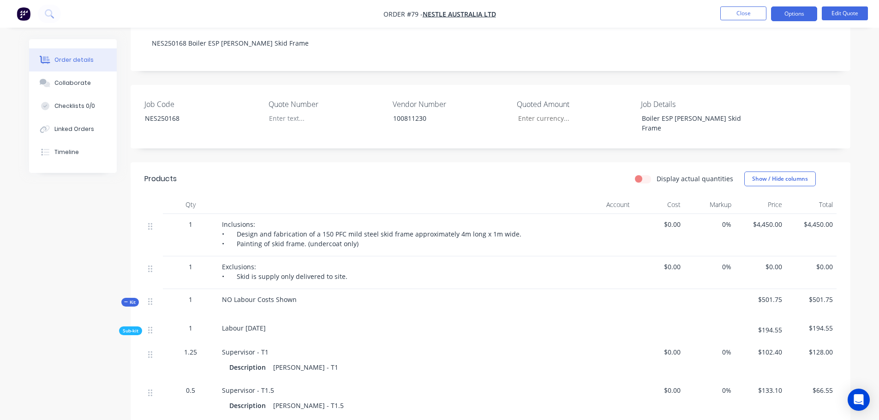
click at [798, 4] on nav "Order #79 - Nestle Australia Ltd Close Options Edit Quote" at bounding box center [439, 14] width 879 height 28
click at [804, 9] on button "Options" at bounding box center [794, 13] width 46 height 15
click at [833, 20] on button "Edit Quote" at bounding box center [845, 13] width 46 height 14
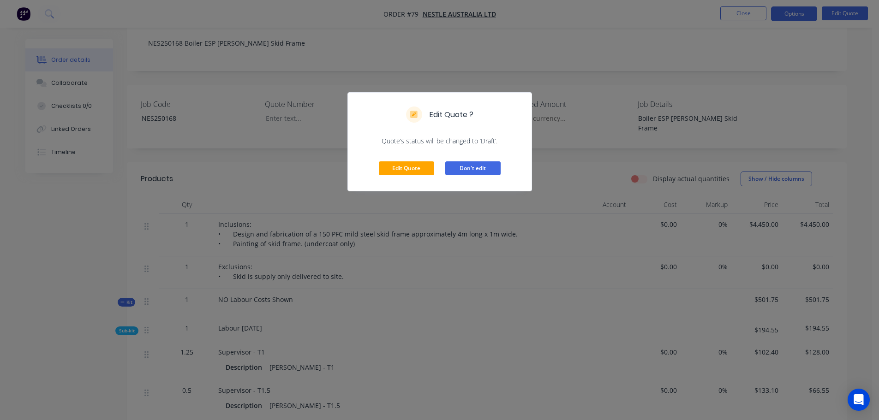
click at [478, 169] on button "Don't edit" at bounding box center [472, 168] width 55 height 14
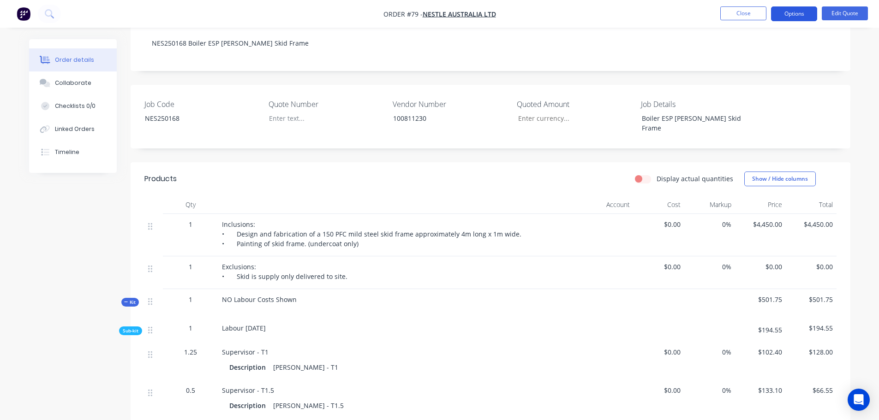
click at [794, 15] on button "Options" at bounding box center [794, 13] width 46 height 15
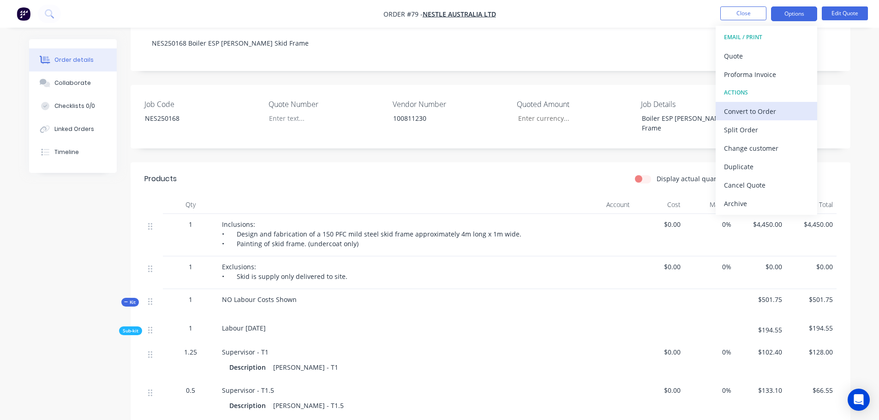
click at [783, 108] on div "Convert to Order" at bounding box center [766, 111] width 85 height 13
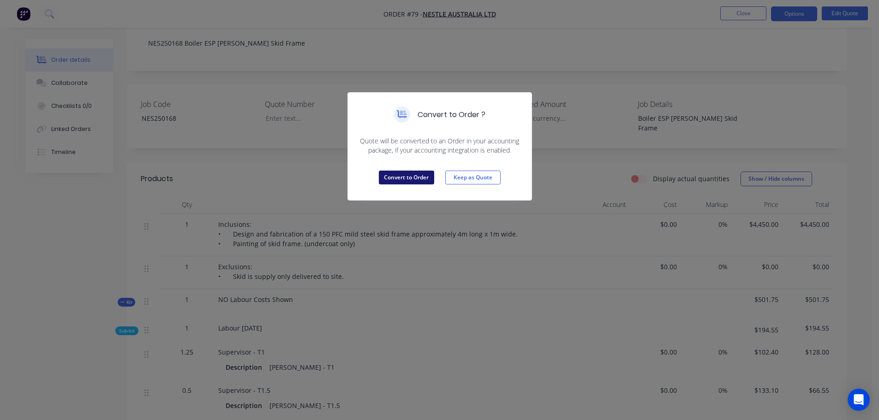
click at [426, 181] on button "Convert to Order" at bounding box center [406, 178] width 55 height 14
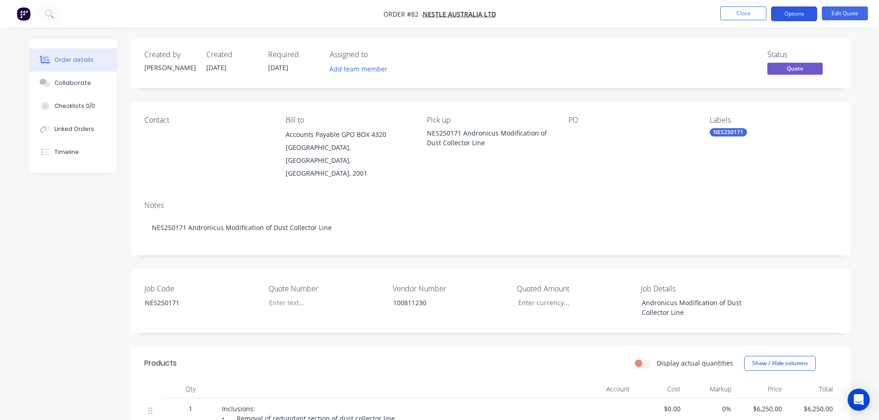
click at [802, 20] on button "Options" at bounding box center [794, 13] width 46 height 15
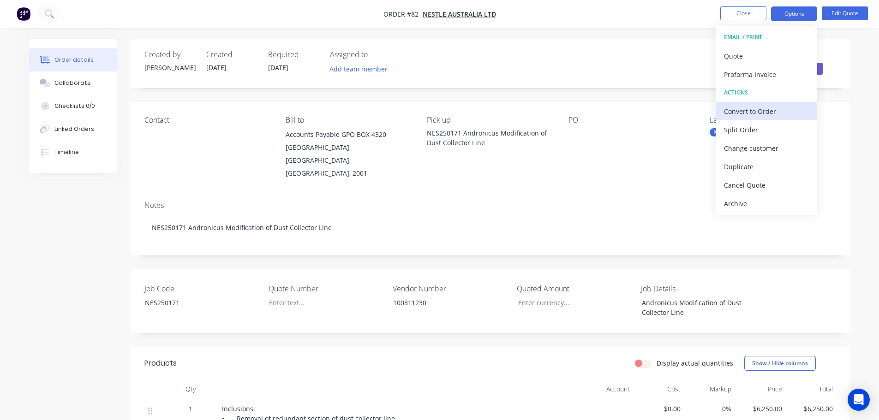
click at [771, 107] on div "Convert to Order" at bounding box center [766, 111] width 85 height 13
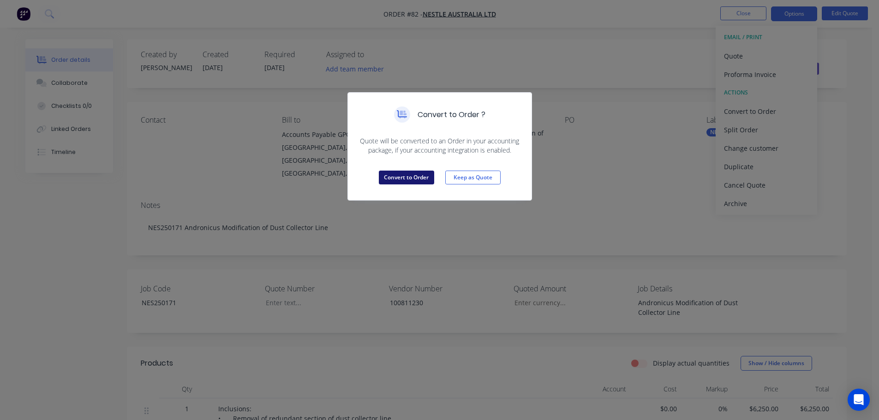
click at [424, 172] on button "Convert to Order" at bounding box center [406, 178] width 55 height 14
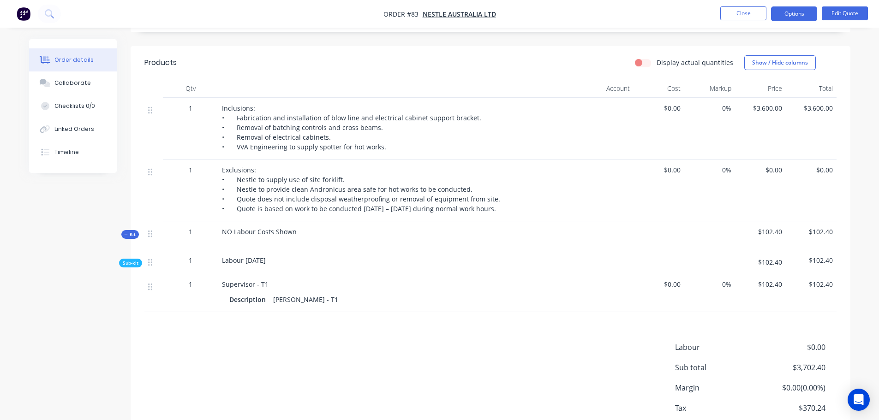
scroll to position [323, 0]
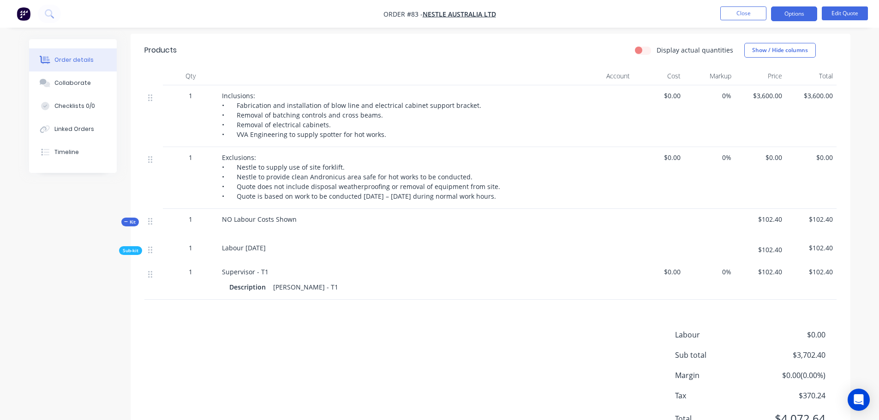
click at [137, 218] on div "Kit" at bounding box center [130, 222] width 18 height 9
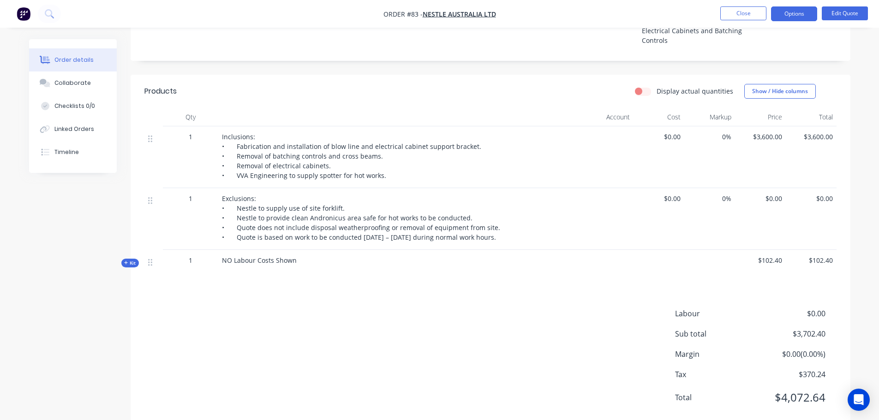
click at [134, 260] on span "Kit" at bounding box center [130, 263] width 12 height 7
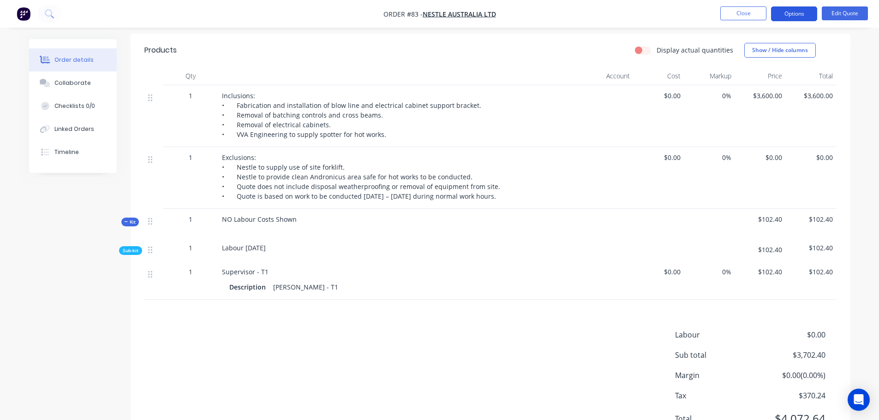
click at [795, 13] on button "Options" at bounding box center [794, 13] width 46 height 15
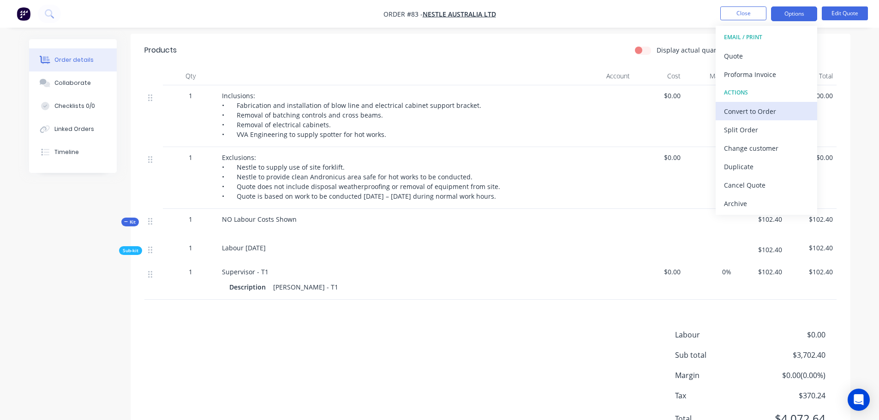
click at [764, 107] on div "Convert to Order" at bounding box center [766, 111] width 85 height 13
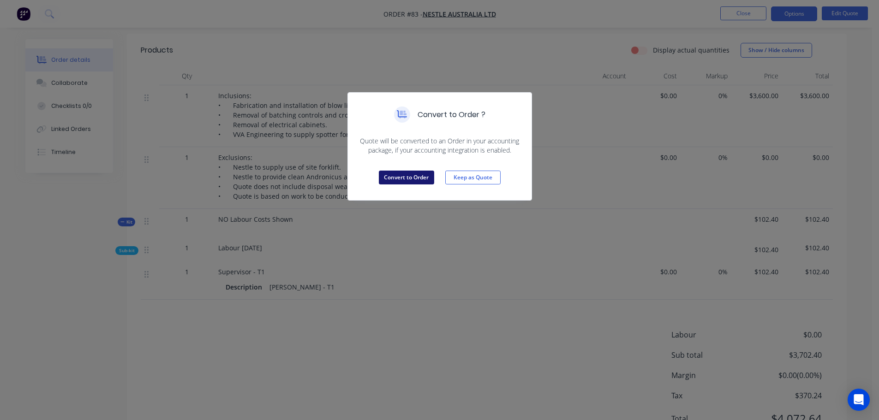
click at [400, 175] on button "Convert to Order" at bounding box center [406, 178] width 55 height 14
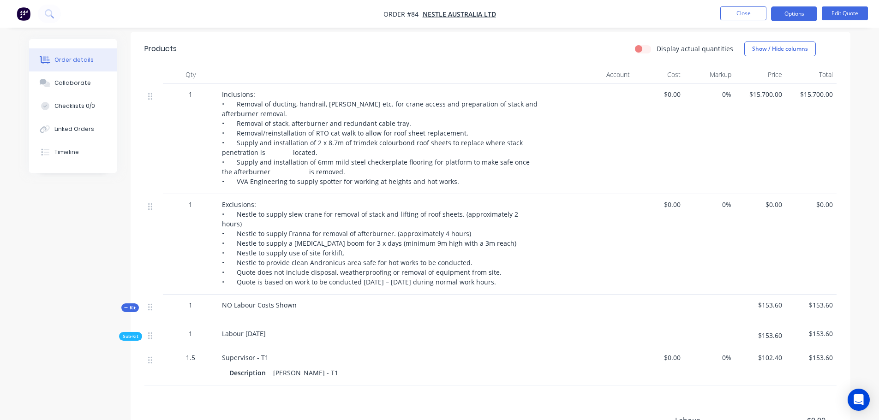
scroll to position [323, 0]
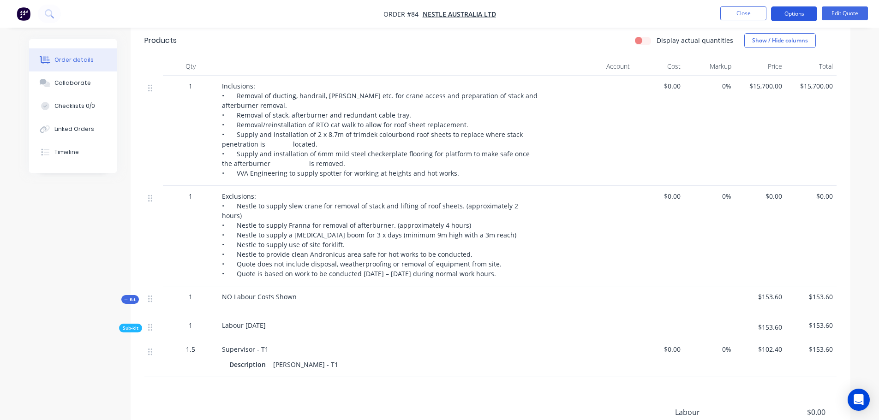
click at [777, 15] on button "Options" at bounding box center [794, 13] width 46 height 15
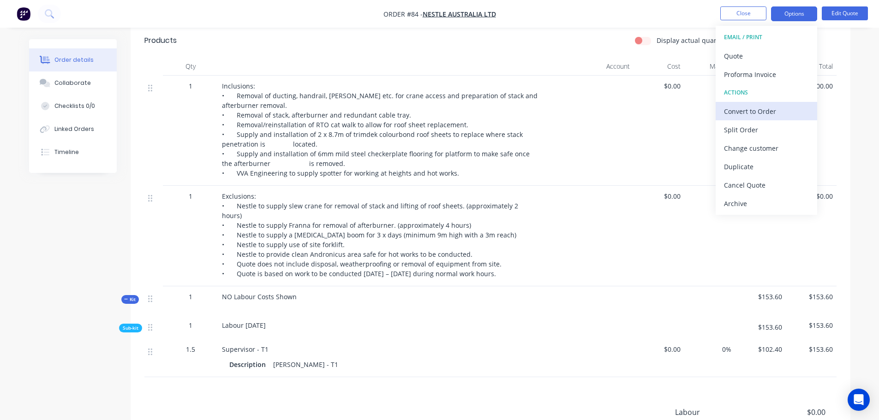
click at [766, 109] on div "Convert to Order" at bounding box center [766, 111] width 85 height 13
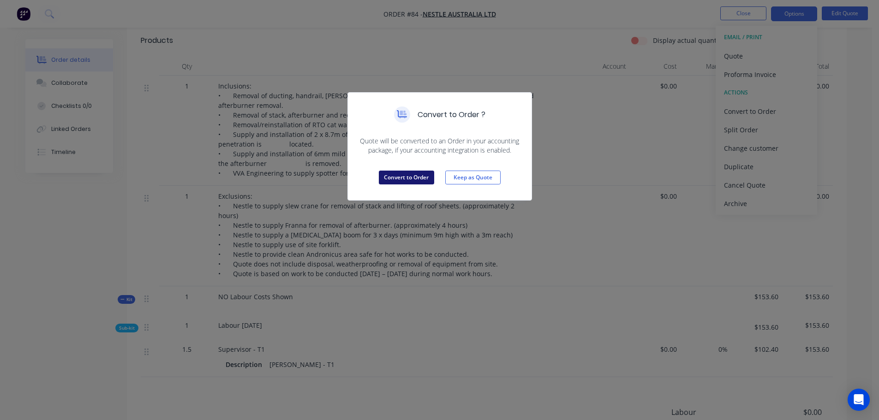
click at [392, 180] on button "Convert to Order" at bounding box center [406, 178] width 55 height 14
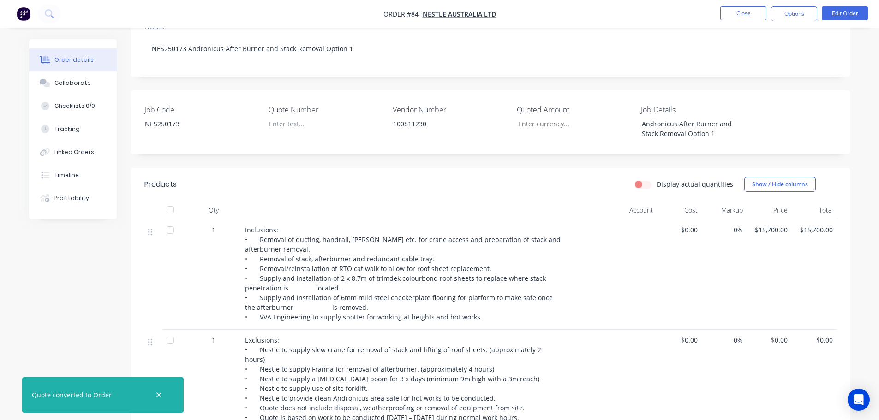
scroll to position [277, 0]
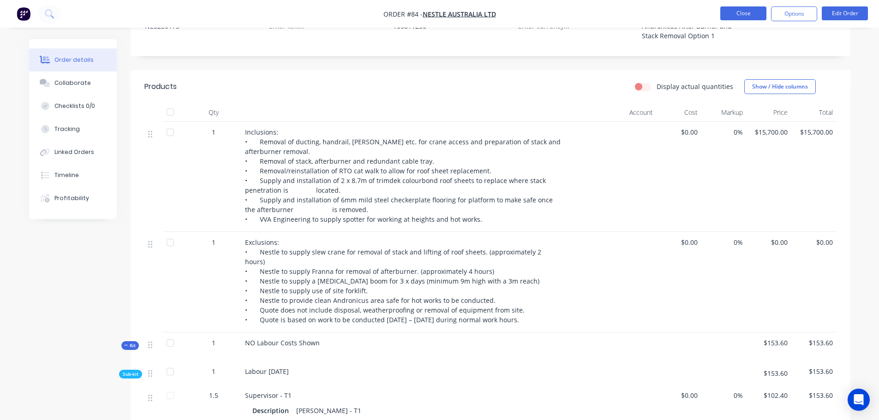
click at [733, 17] on button "Close" at bounding box center [743, 13] width 46 height 14
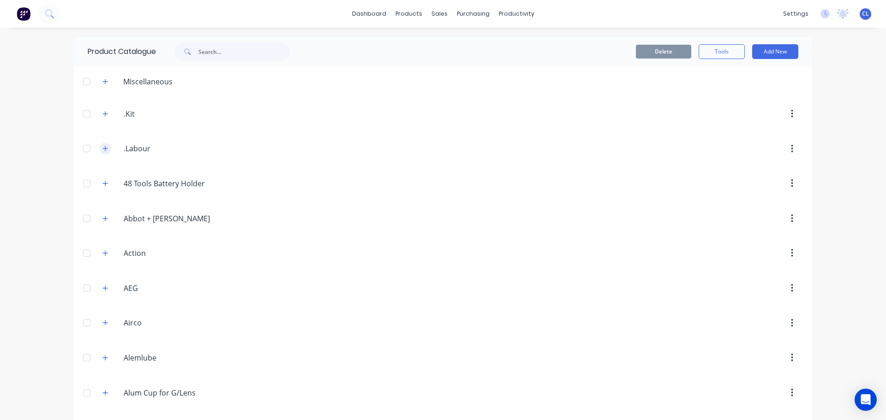
click at [103, 149] on icon "button" at bounding box center [105, 148] width 5 height 5
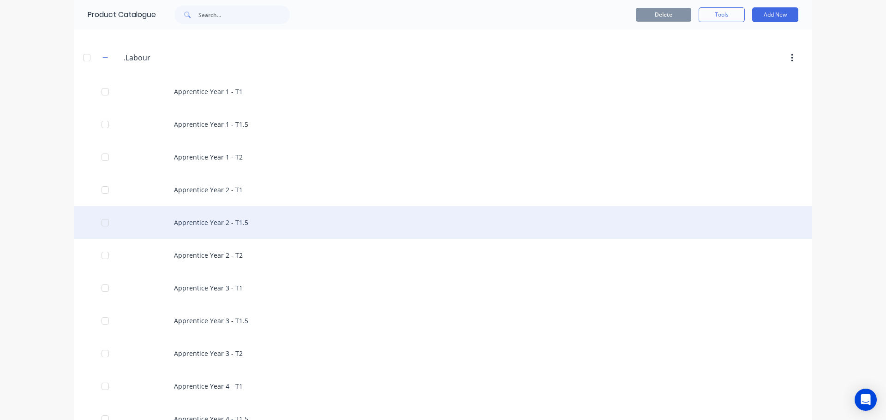
scroll to position [92, 0]
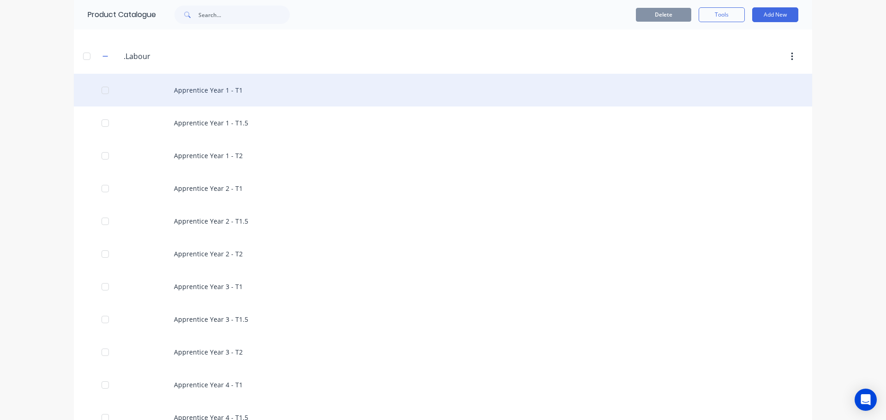
click at [205, 90] on div "Apprentice Year 1 - T1" at bounding box center [443, 90] width 738 height 33
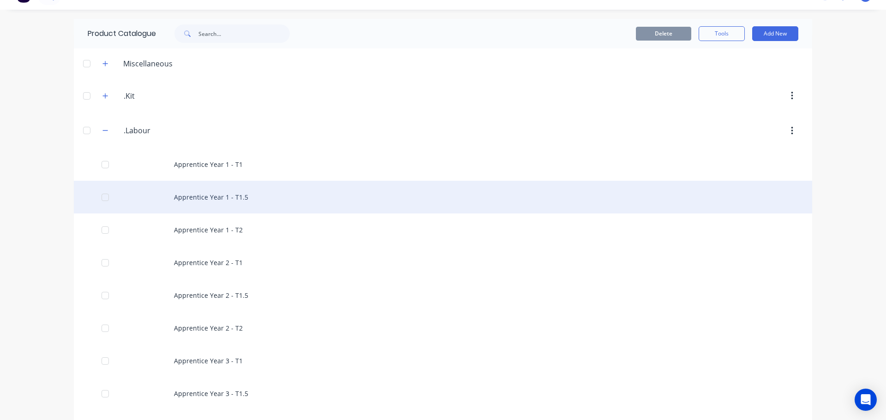
scroll to position [46, 0]
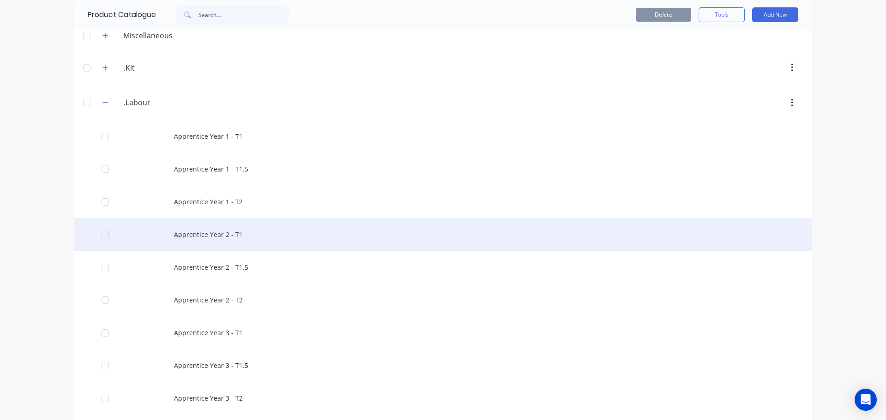
click at [209, 235] on div "Apprentice Year 2 - T1" at bounding box center [443, 234] width 738 height 33
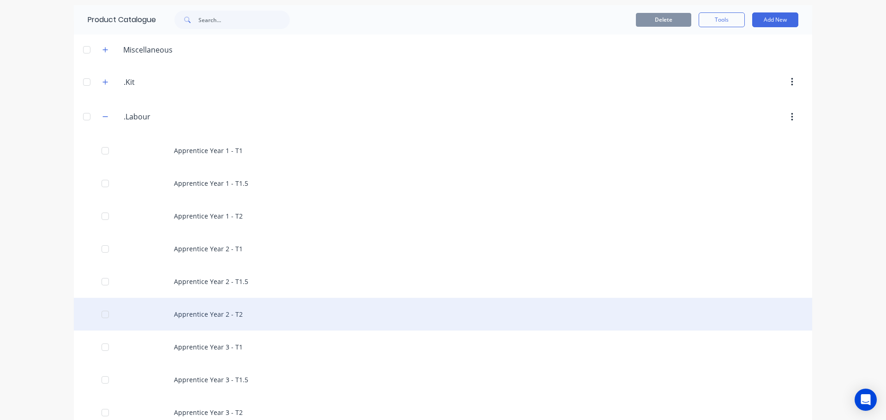
scroll to position [46, 0]
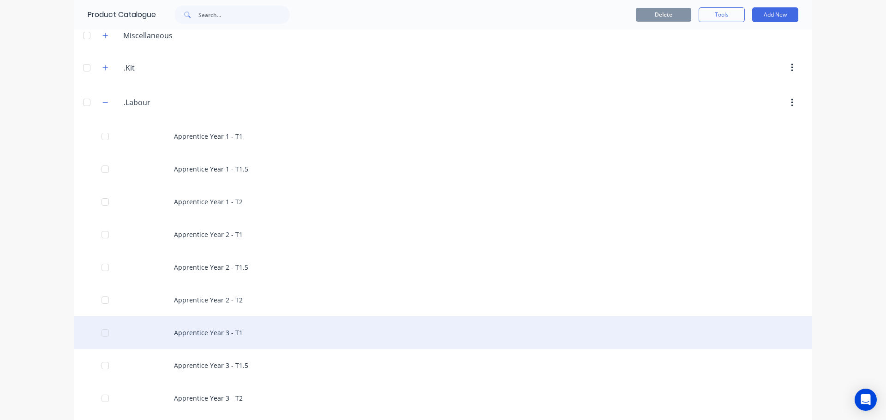
click at [202, 333] on div "Apprentice Year 3 - T1" at bounding box center [443, 333] width 738 height 33
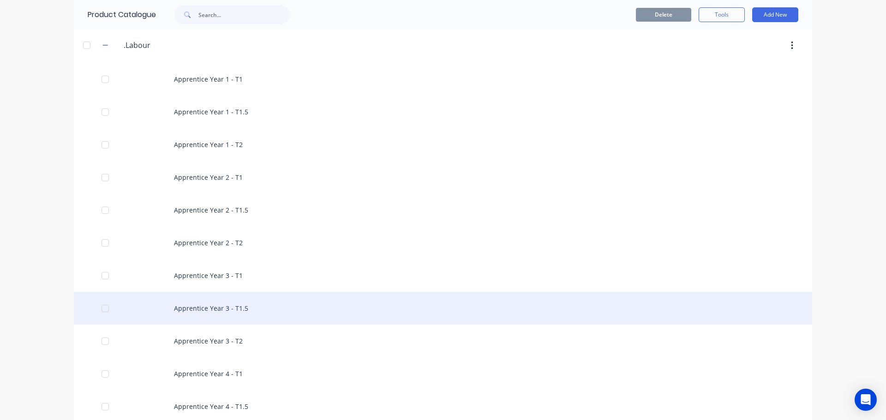
scroll to position [185, 0]
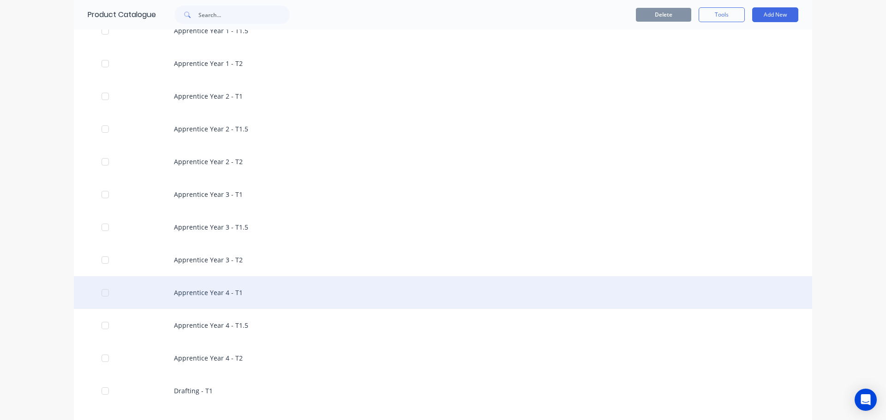
click at [192, 291] on div "Apprentice Year 4 - T1" at bounding box center [443, 292] width 738 height 33
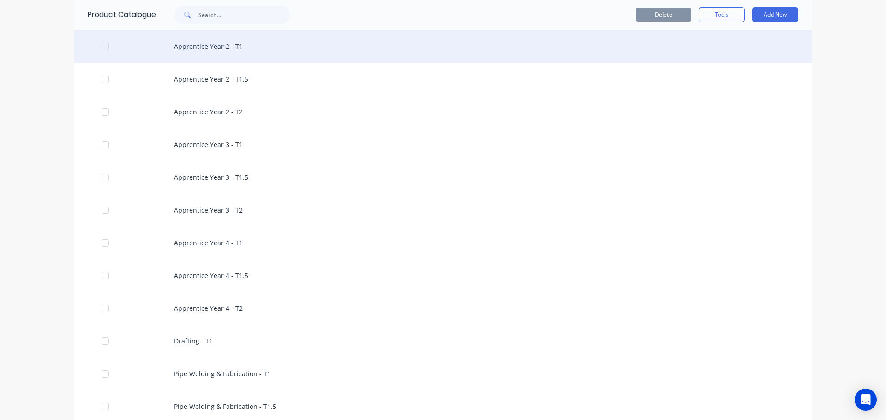
scroll to position [323, 0]
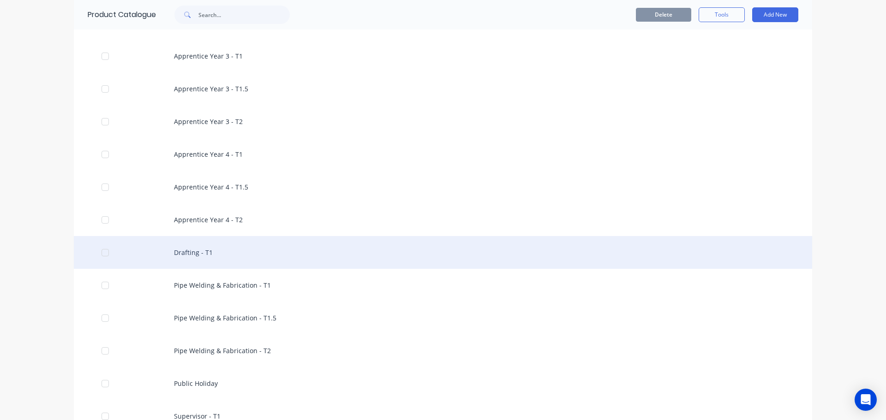
click at [191, 251] on div "Drafting - T1" at bounding box center [443, 252] width 738 height 33
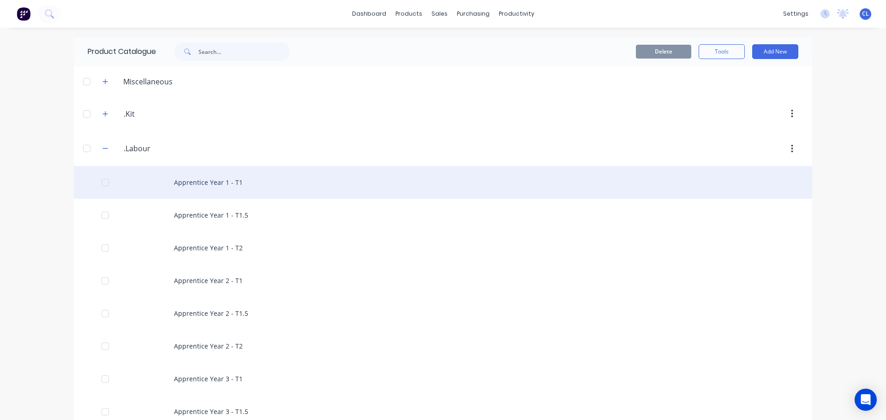
click at [225, 185] on div "Apprentice Year 1 - T1" at bounding box center [443, 182] width 738 height 33
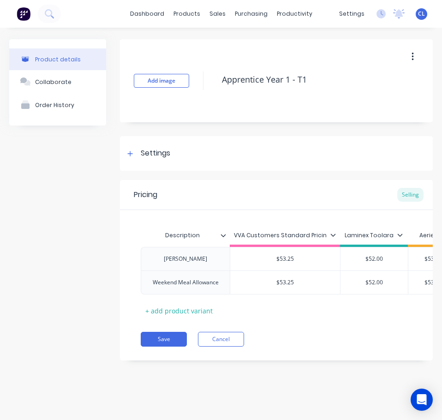
type textarea "x"
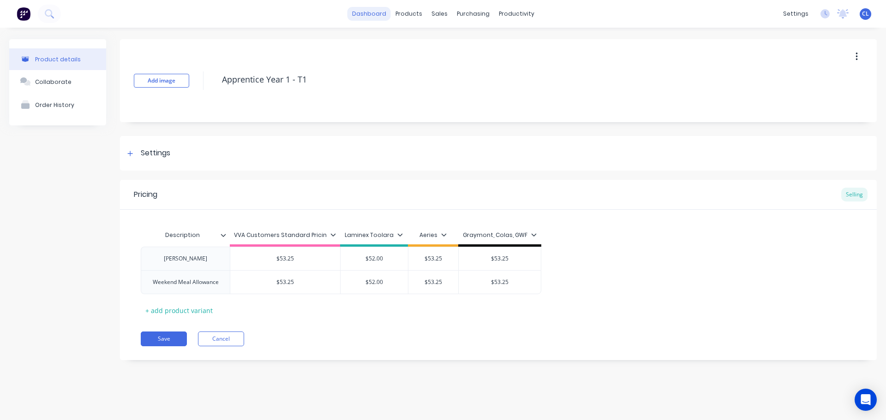
click at [375, 12] on link "dashboard" at bounding box center [368, 14] width 43 height 14
